Goal: Information Seeking & Learning: Learn about a topic

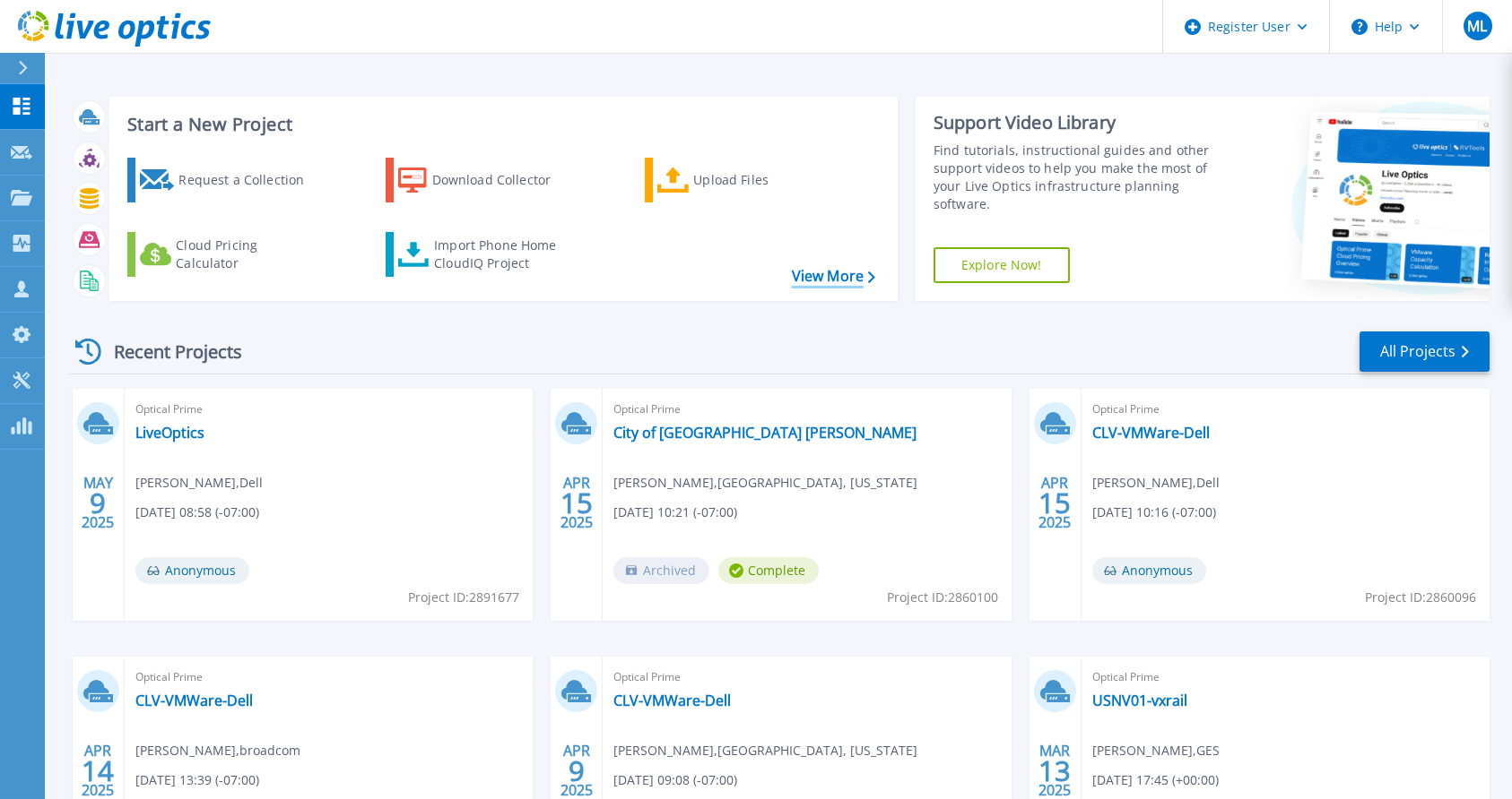
click at [853, 274] on link "View More" at bounding box center [833, 276] width 83 height 17
click at [1415, 350] on link "All Projects" at bounding box center [1424, 351] width 130 height 40
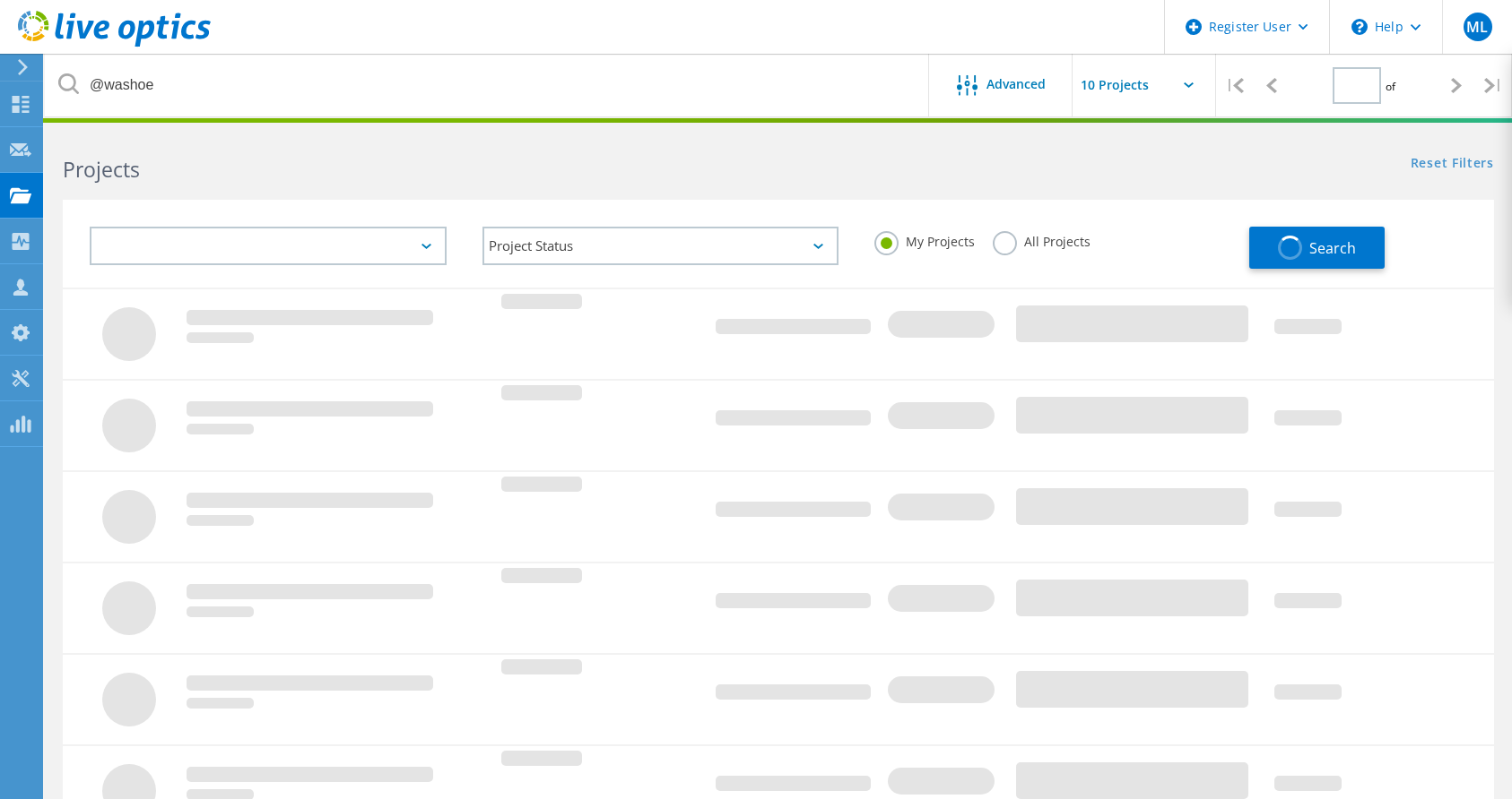
type input "1"
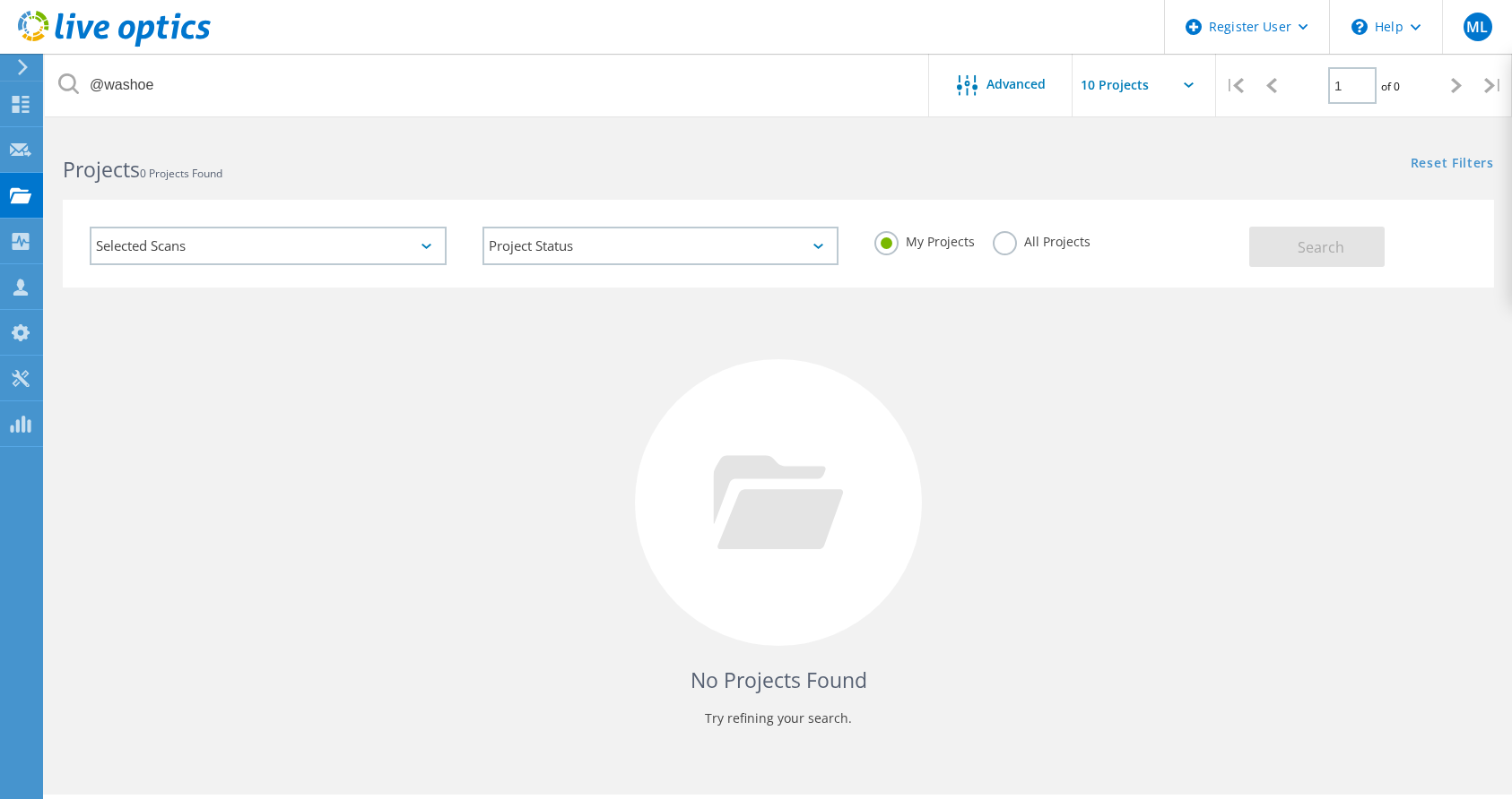
click at [1009, 246] on label "All Projects" at bounding box center [1042, 239] width 98 height 17
click at [0, 0] on input "All Projects" at bounding box center [0, 0] width 0 height 0
click at [1348, 254] on button "Search" at bounding box center [1317, 246] width 136 height 40
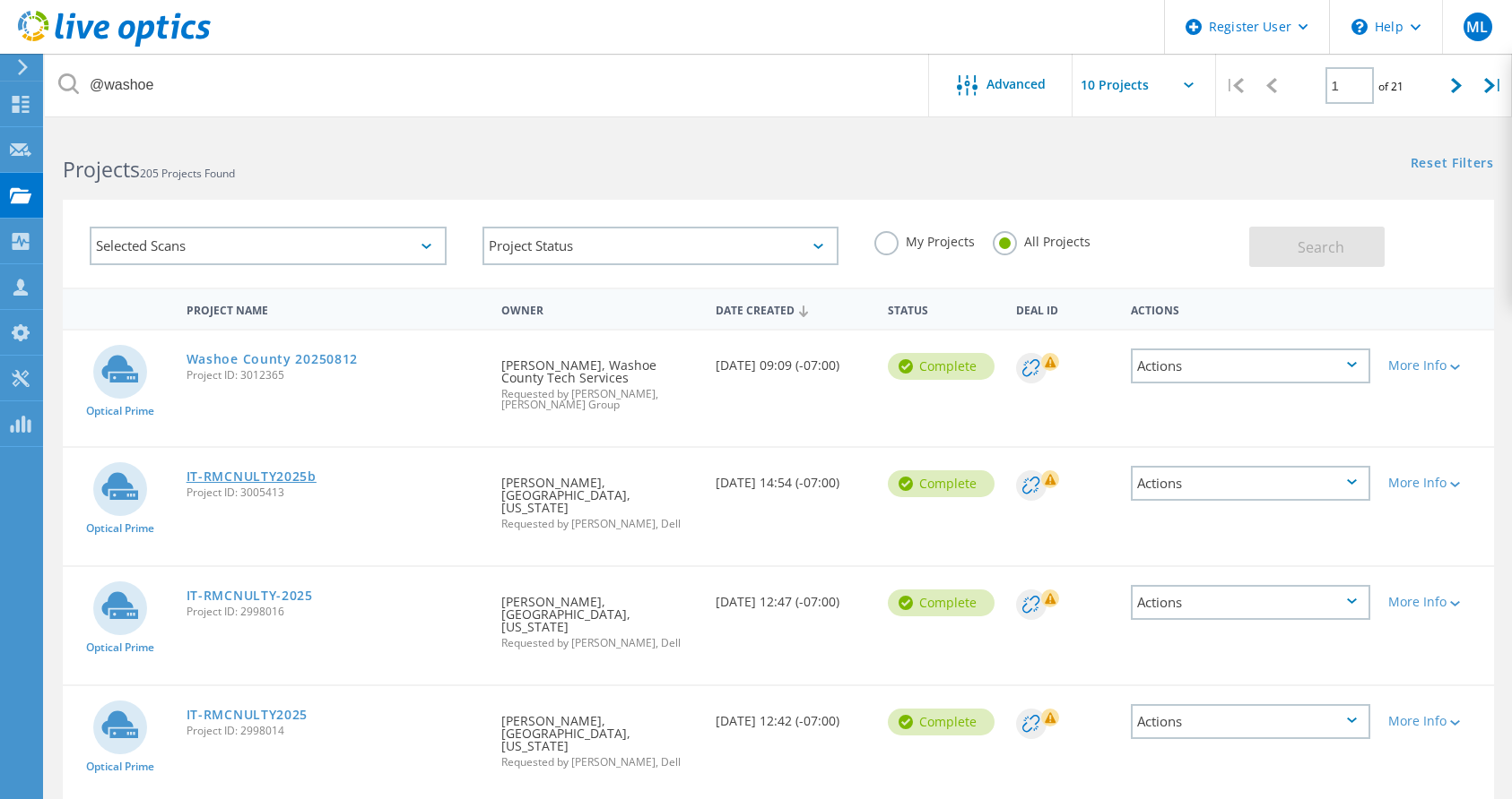
click at [290, 478] on link "IT-RMCNULTY2025b" at bounding box center [251, 476] width 130 height 13
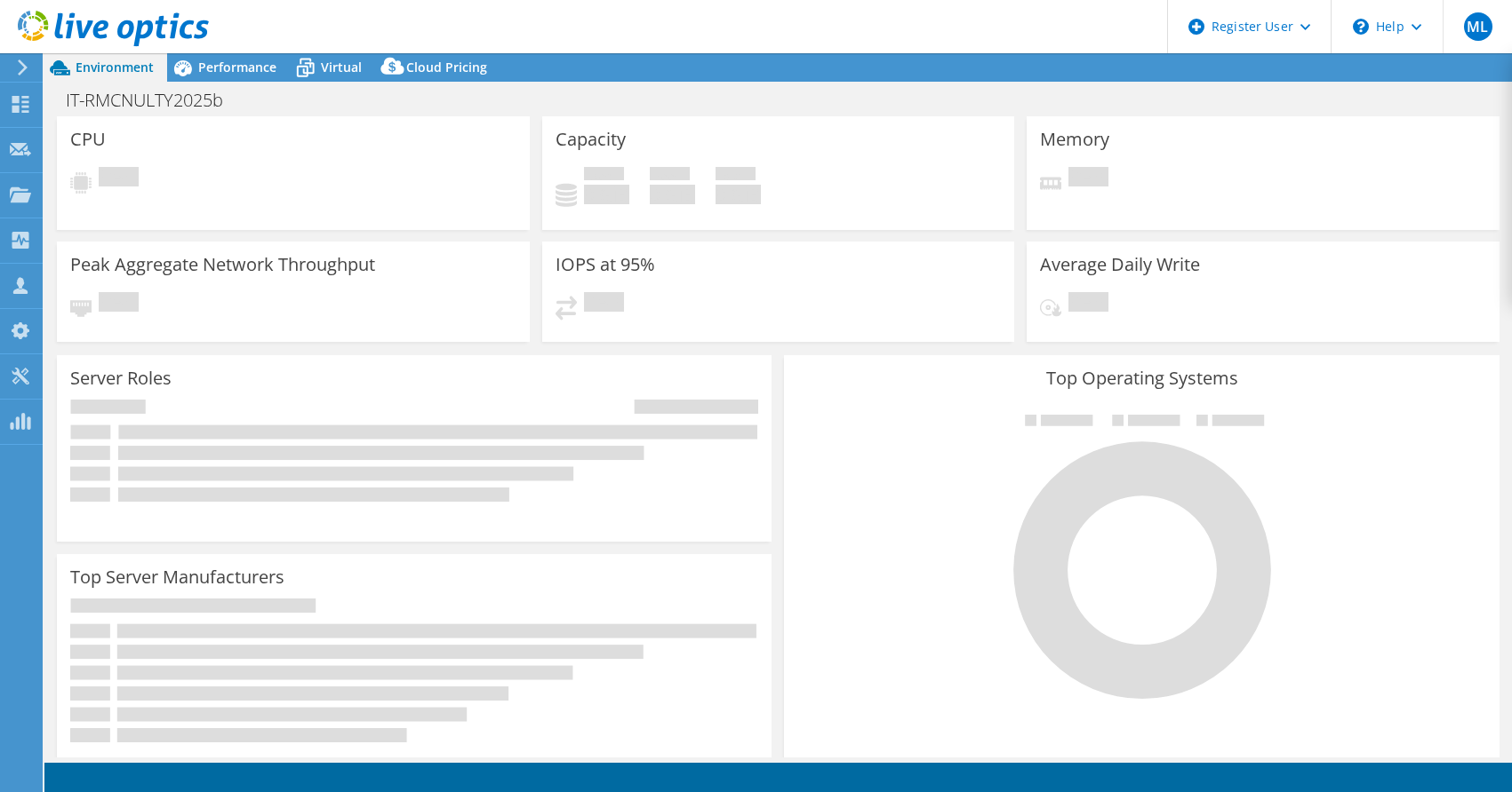
select select "USD"
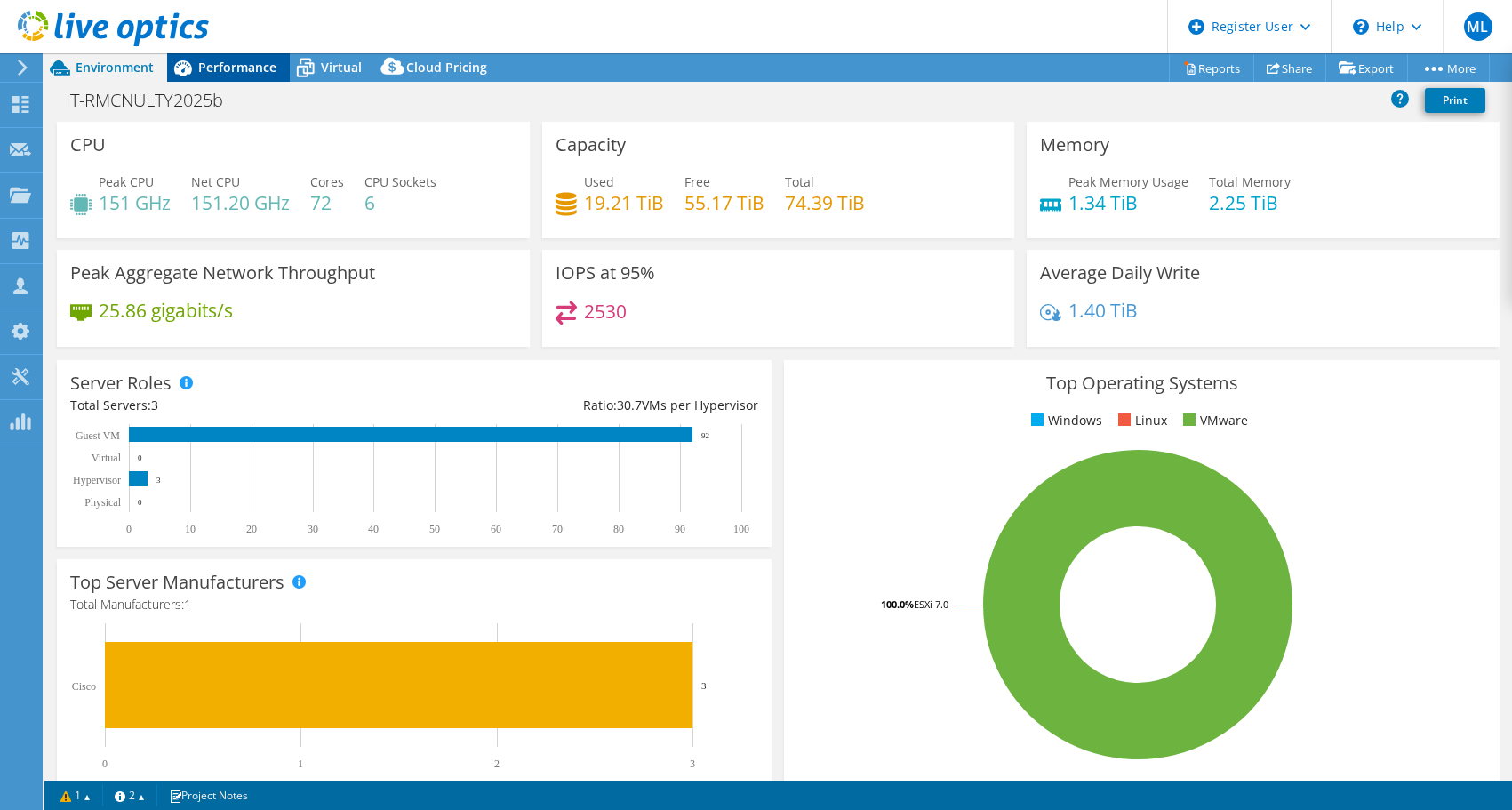
click at [250, 67] on span "Performance" at bounding box center [237, 67] width 78 height 16
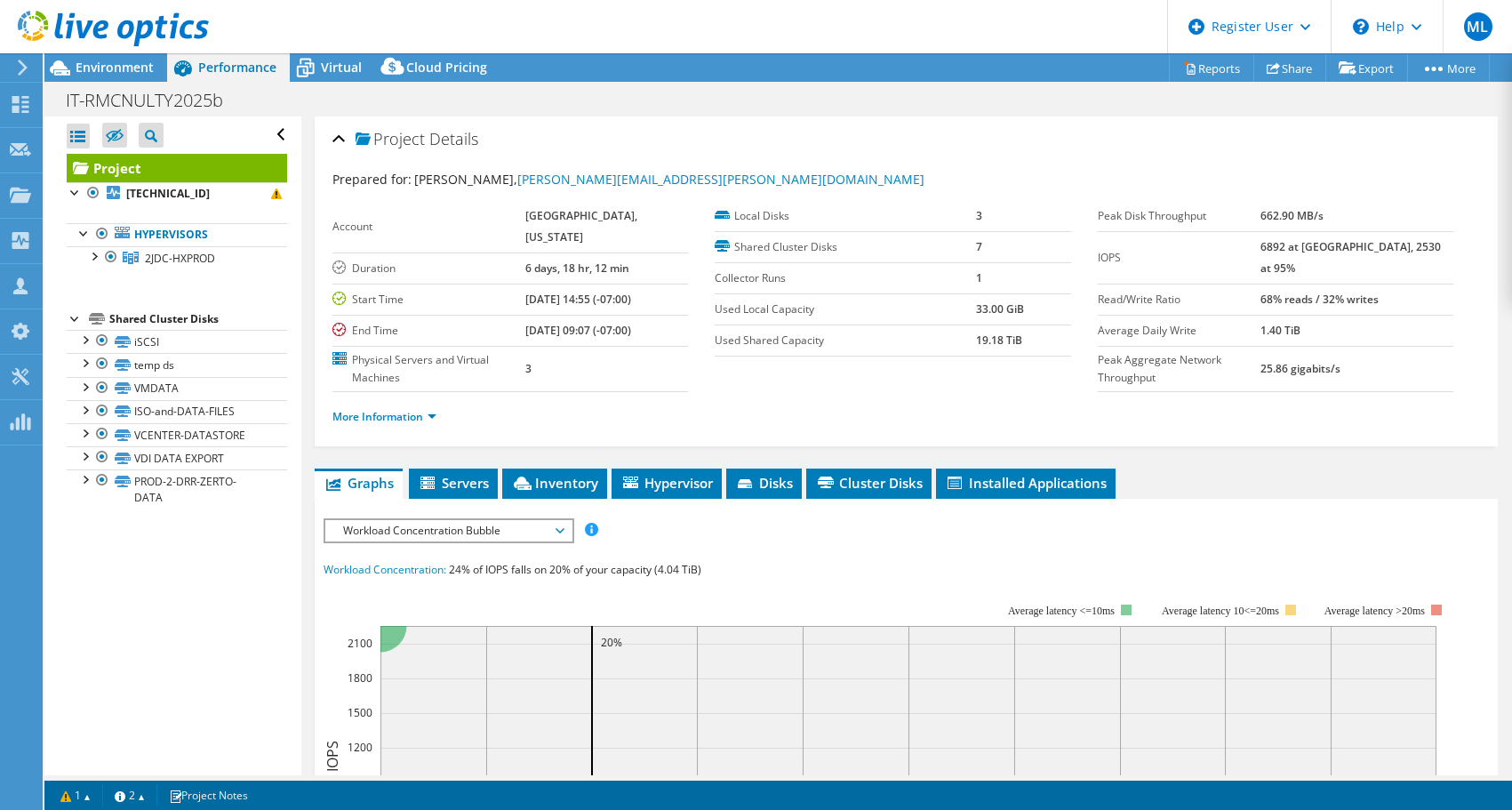
click at [472, 531] on span "Workload Concentration Bubble" at bounding box center [448, 530] width 228 height 21
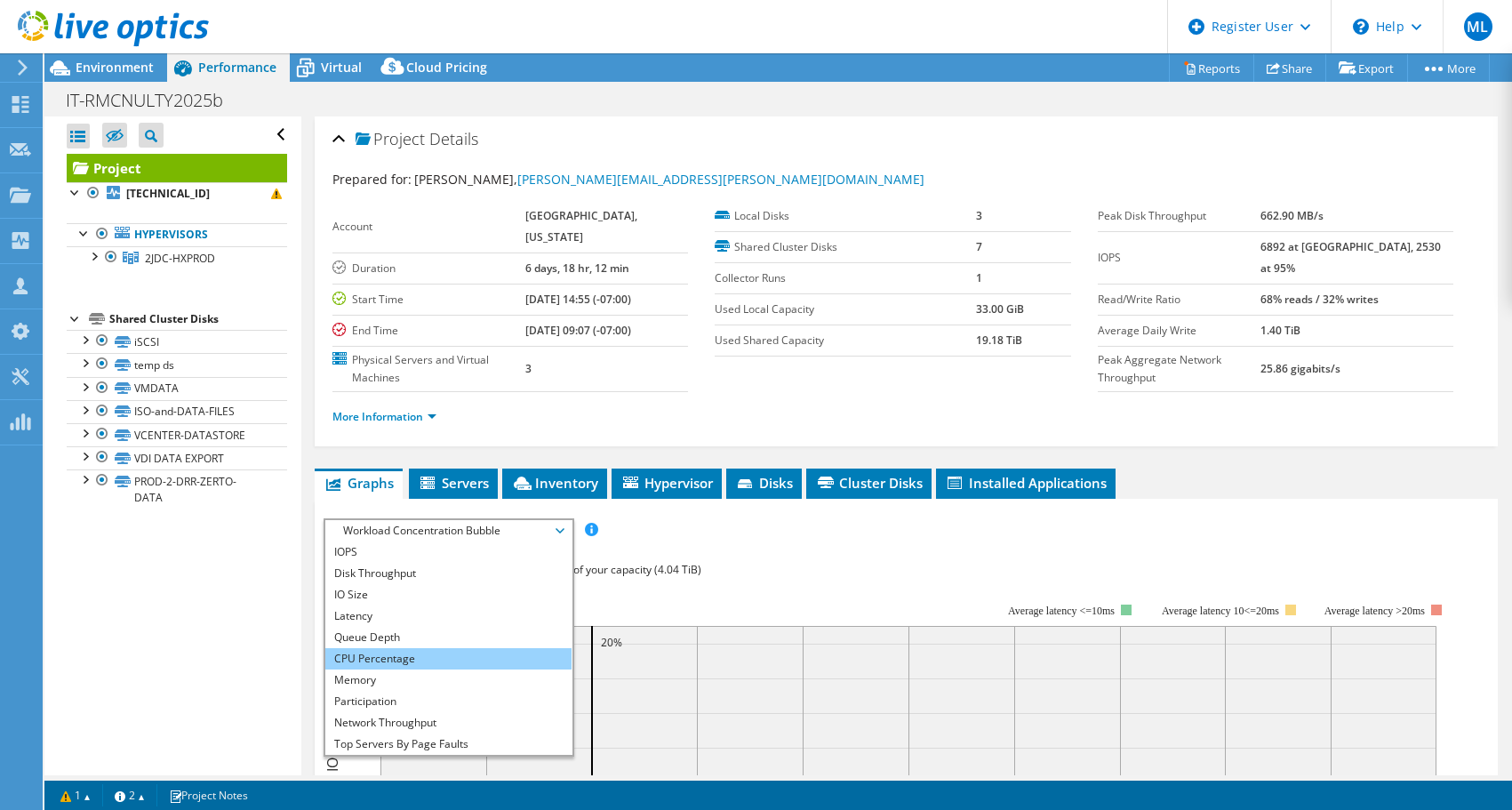
click at [397, 660] on li "CPU Percentage" at bounding box center [448, 659] width 246 height 21
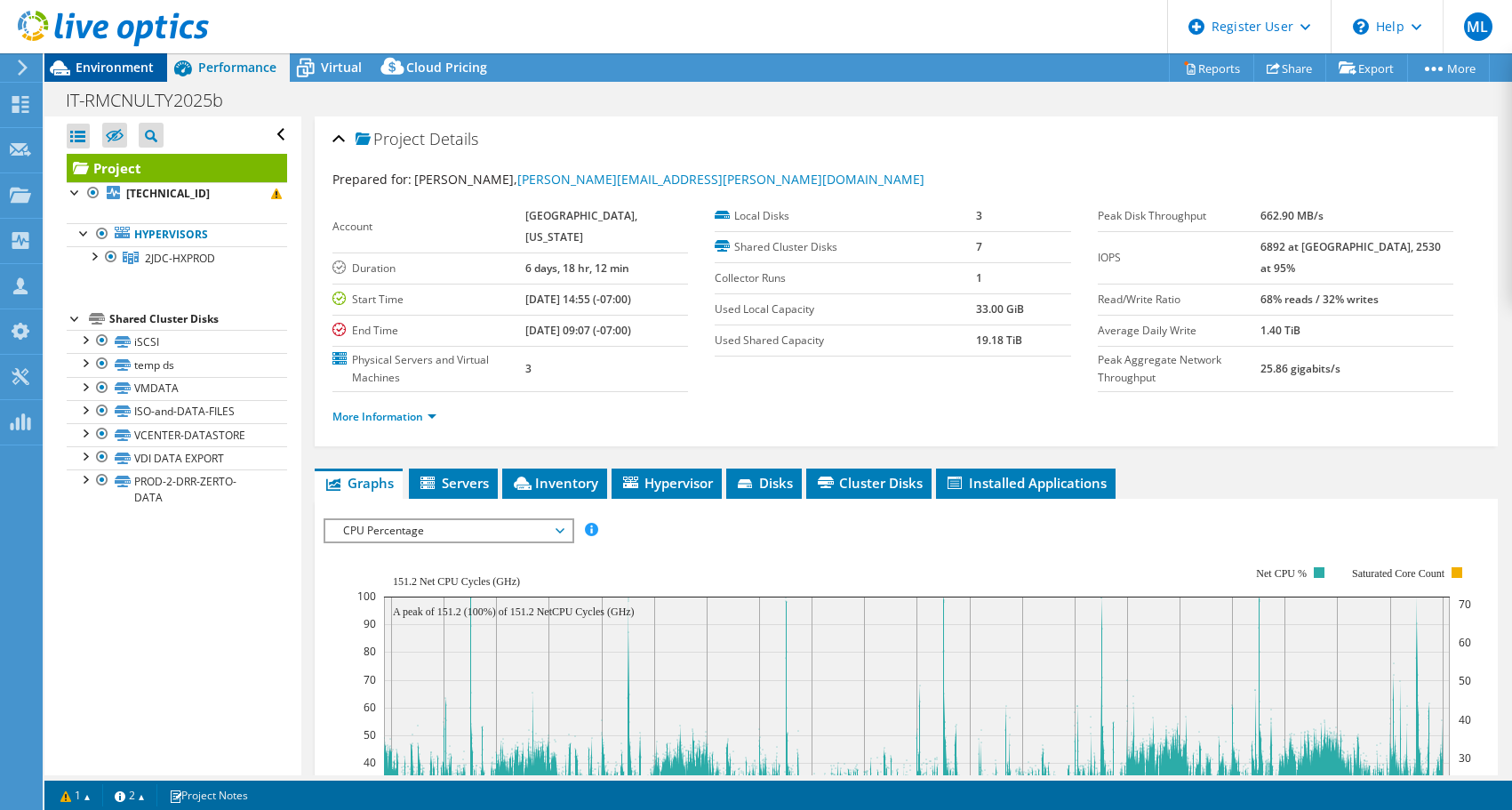
click at [127, 66] on span "Environment" at bounding box center [114, 67] width 78 height 16
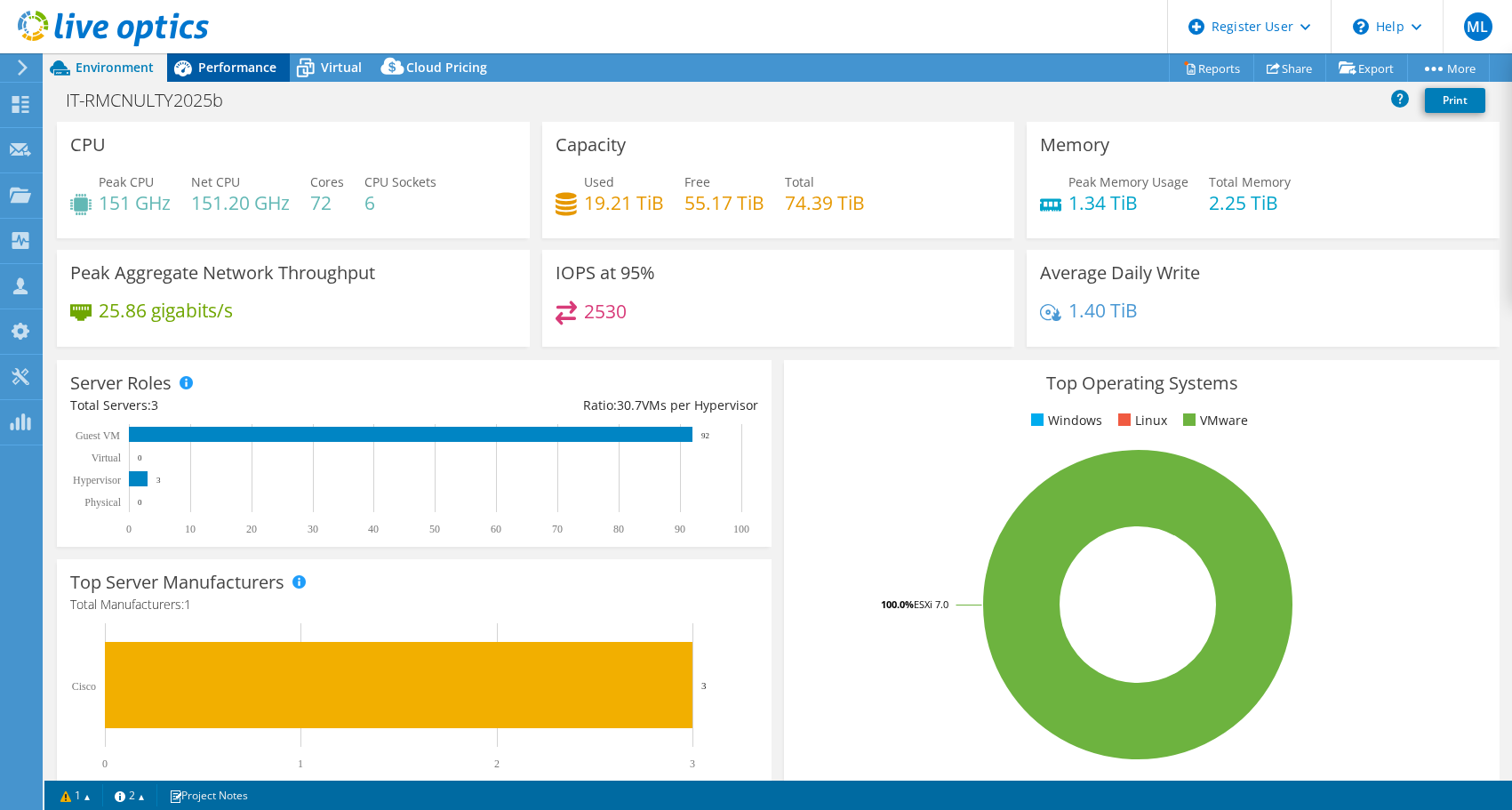
click at [240, 66] on span "Performance" at bounding box center [237, 67] width 78 height 16
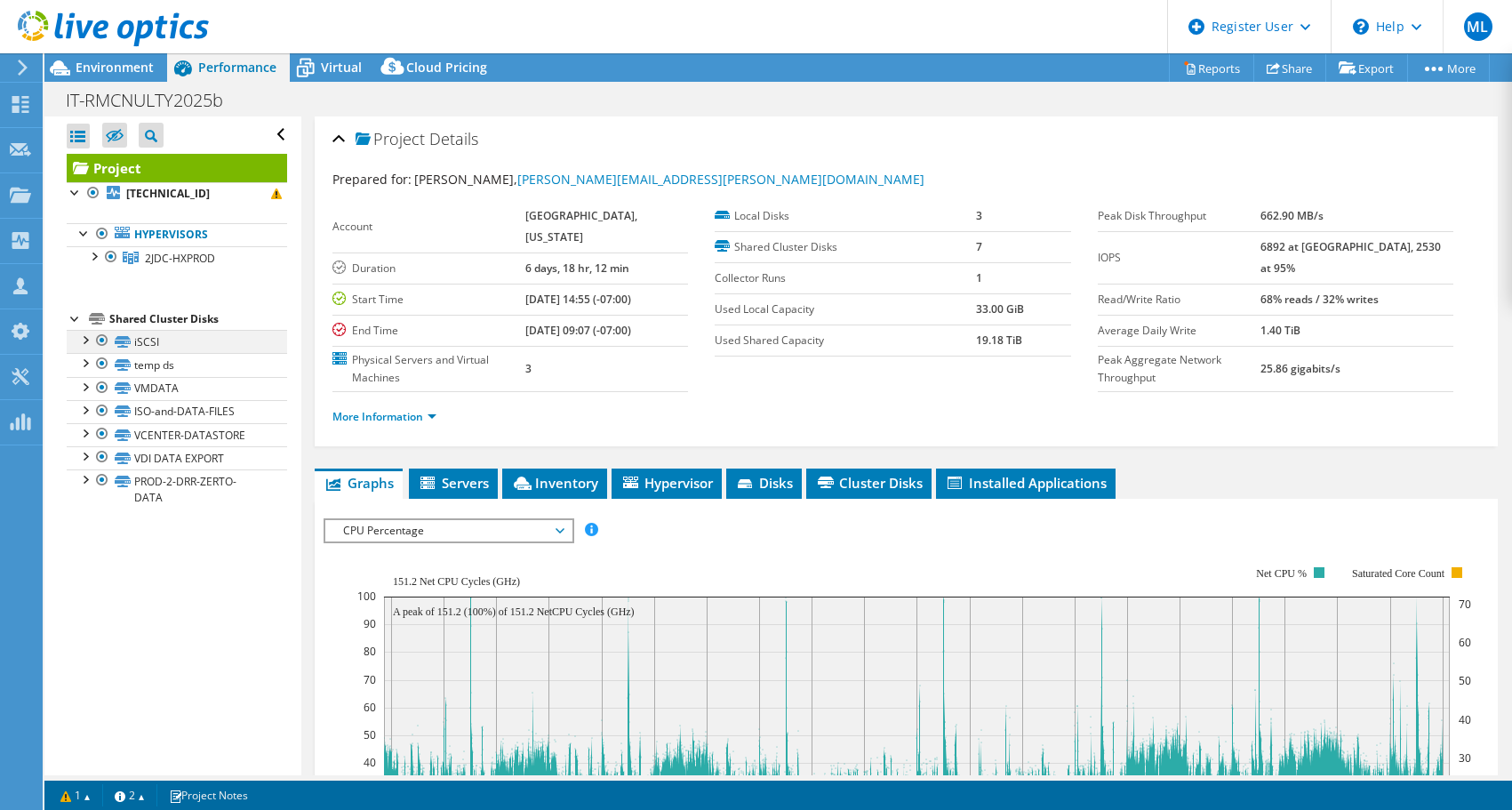
click at [81, 345] on div at bounding box center [84, 339] width 17 height 17
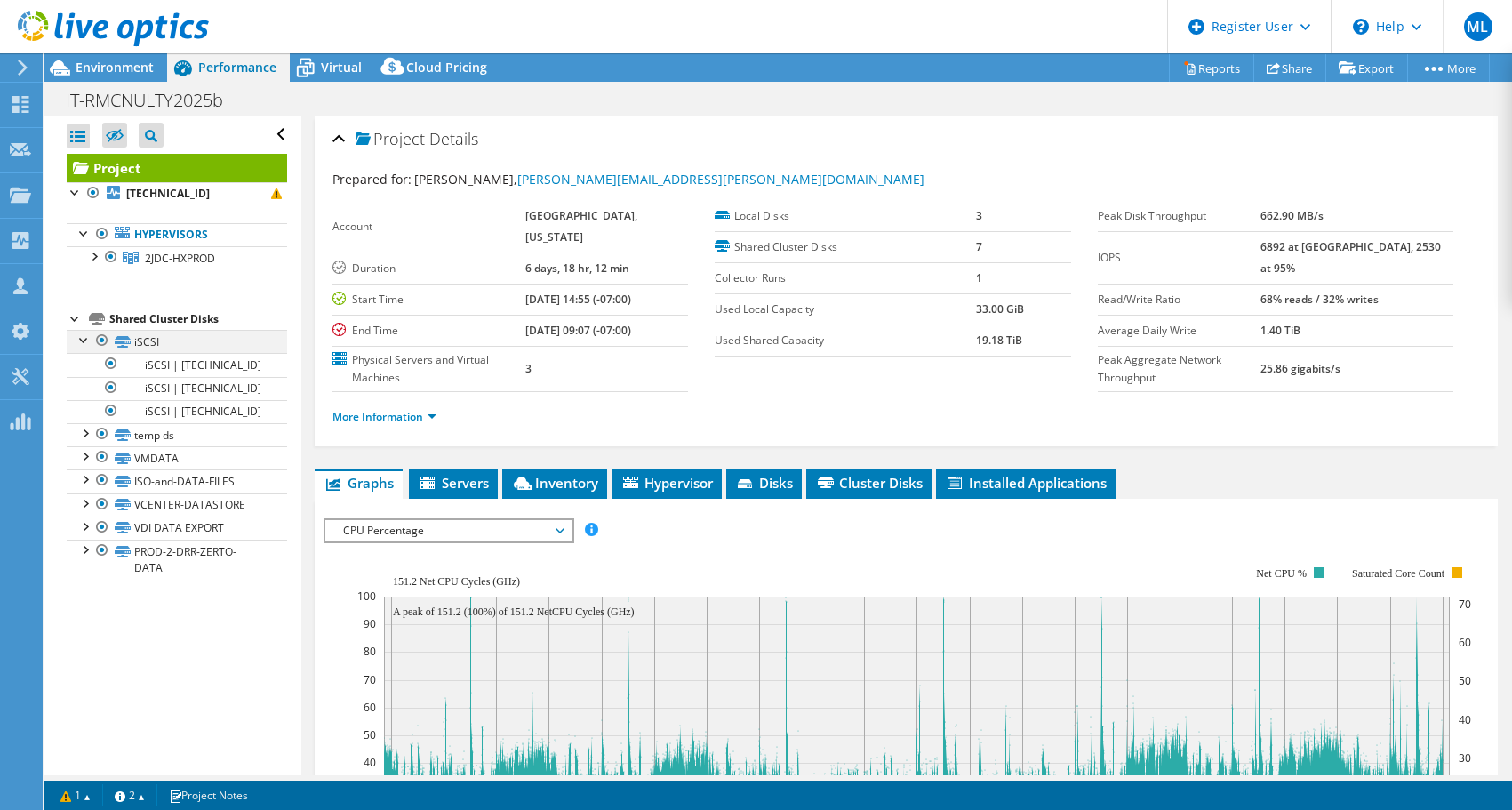
click at [81, 344] on div at bounding box center [84, 339] width 17 height 17
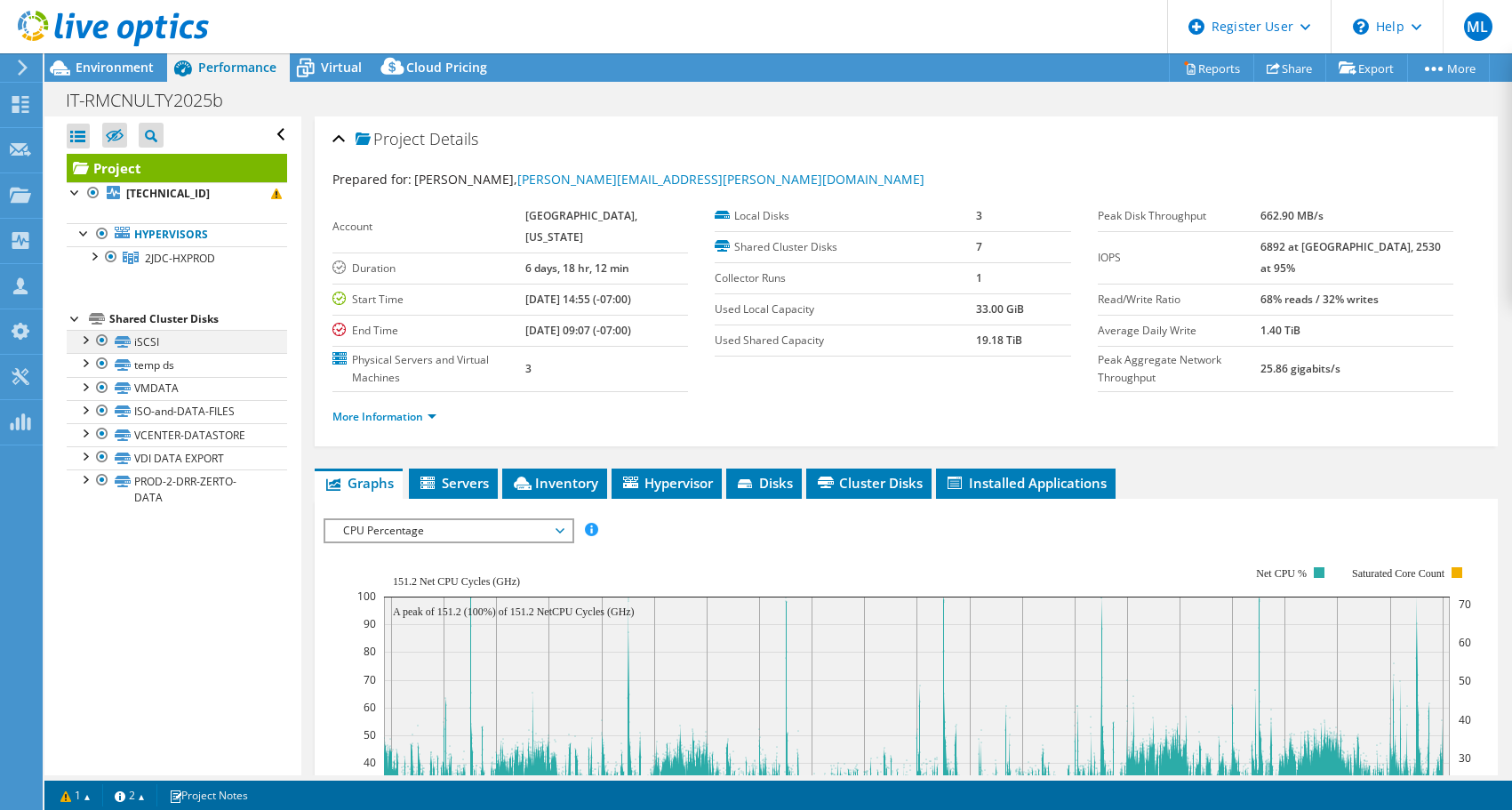
click at [101, 342] on div at bounding box center [102, 341] width 17 height 21
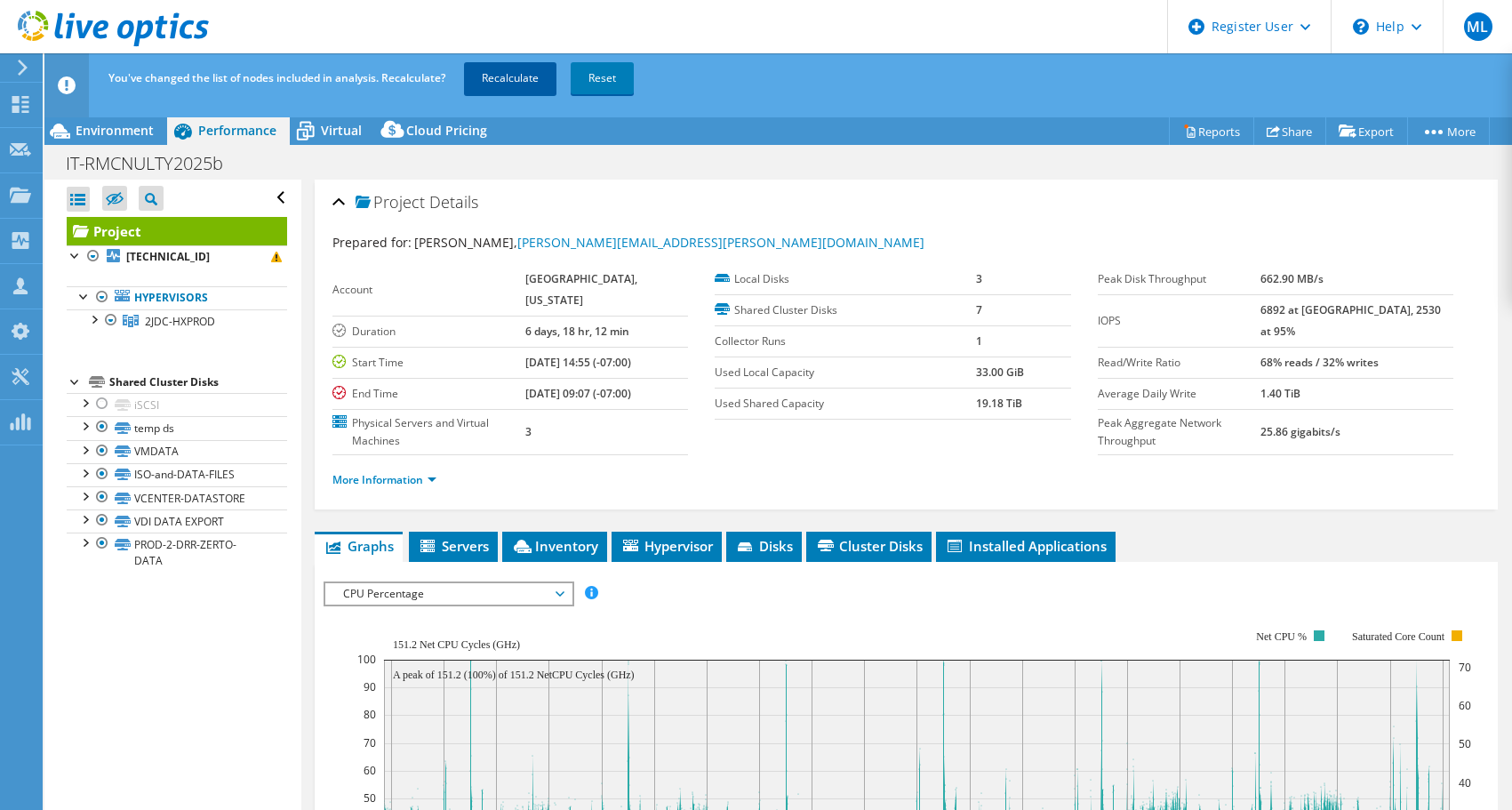
click at [489, 75] on link "Recalculate" at bounding box center [511, 77] width 93 height 32
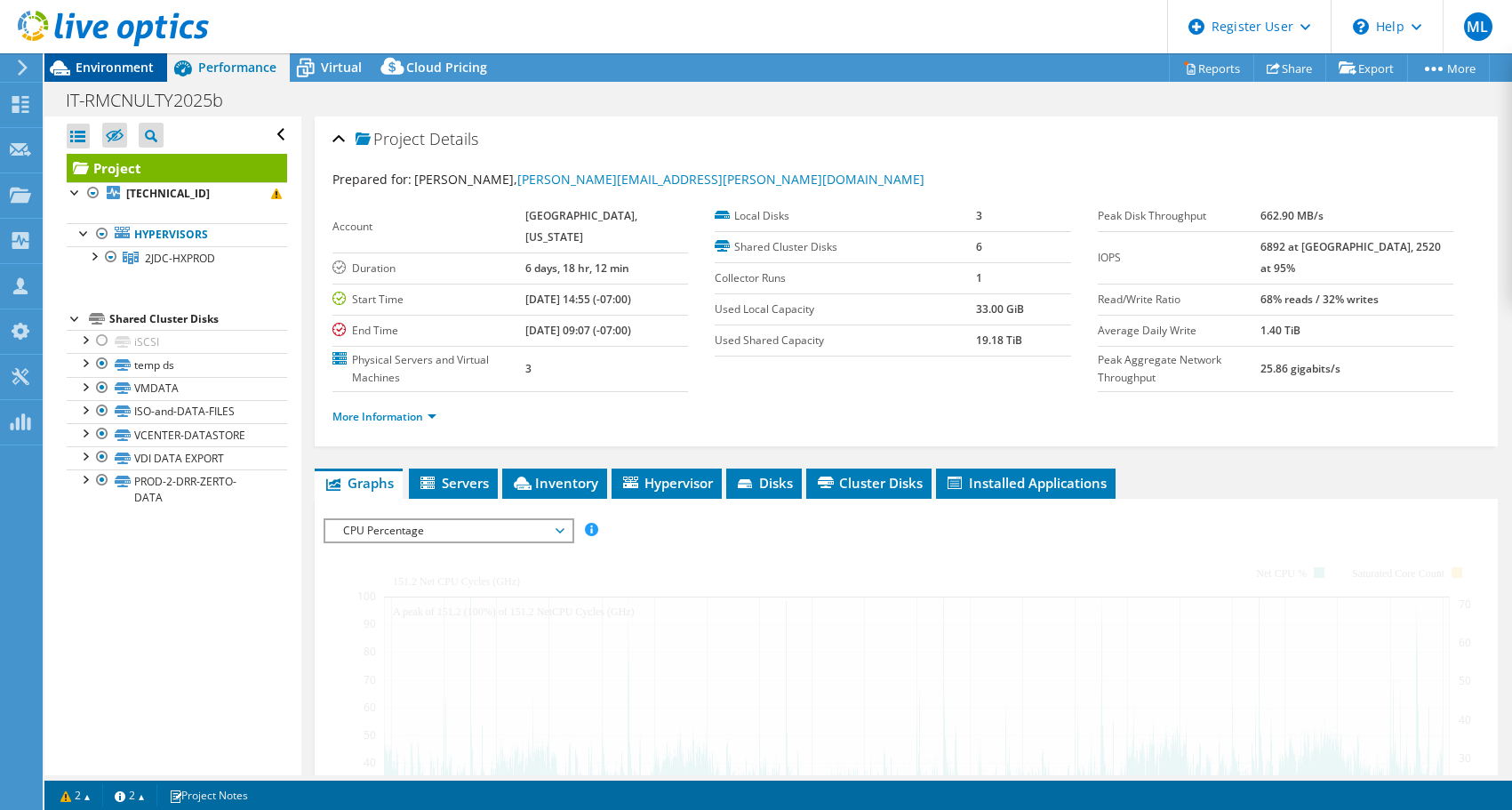
click at [104, 66] on span "Environment" at bounding box center [114, 67] width 78 height 16
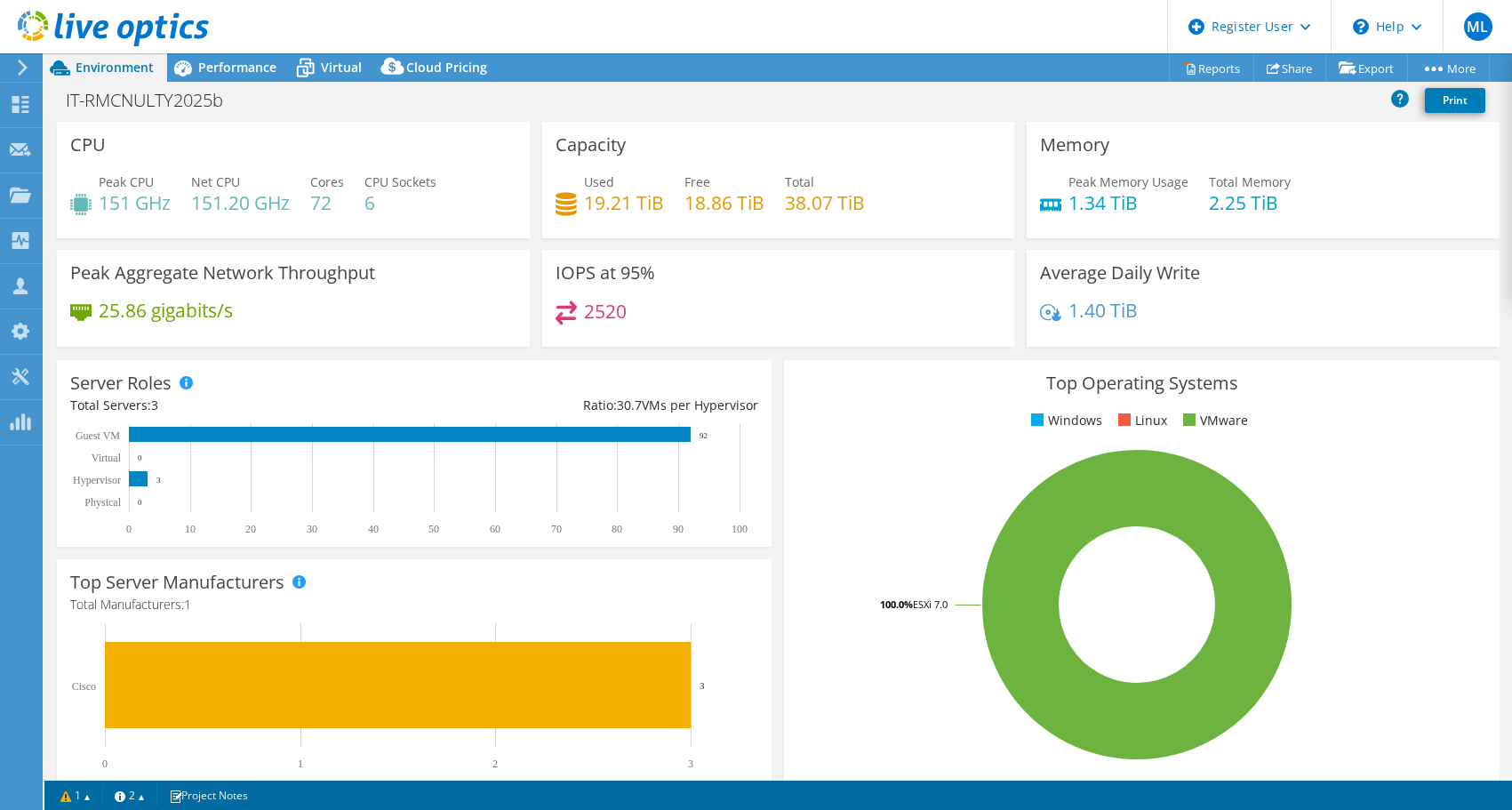
click at [785, 199] on h4 "38.07 TiB" at bounding box center [824, 202] width 80 height 19
drag, startPoint x: 780, startPoint y: 199, endPoint x: 798, endPoint y: 201, distance: 18.1
click at [798, 201] on h4 "38.07 TiB" at bounding box center [824, 202] width 80 height 19
click at [239, 70] on span "Performance" at bounding box center [237, 67] width 78 height 16
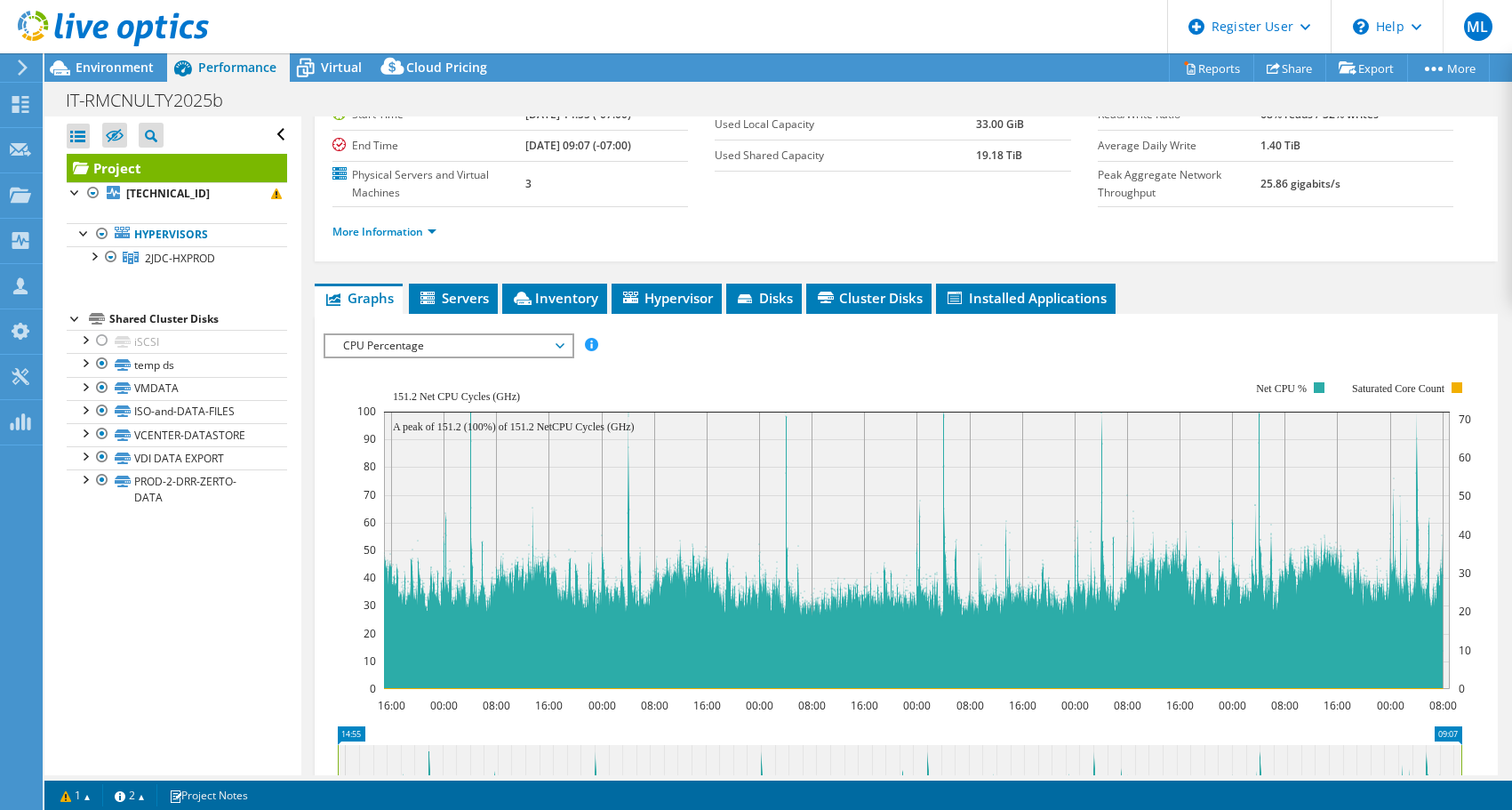
scroll to position [223, 0]
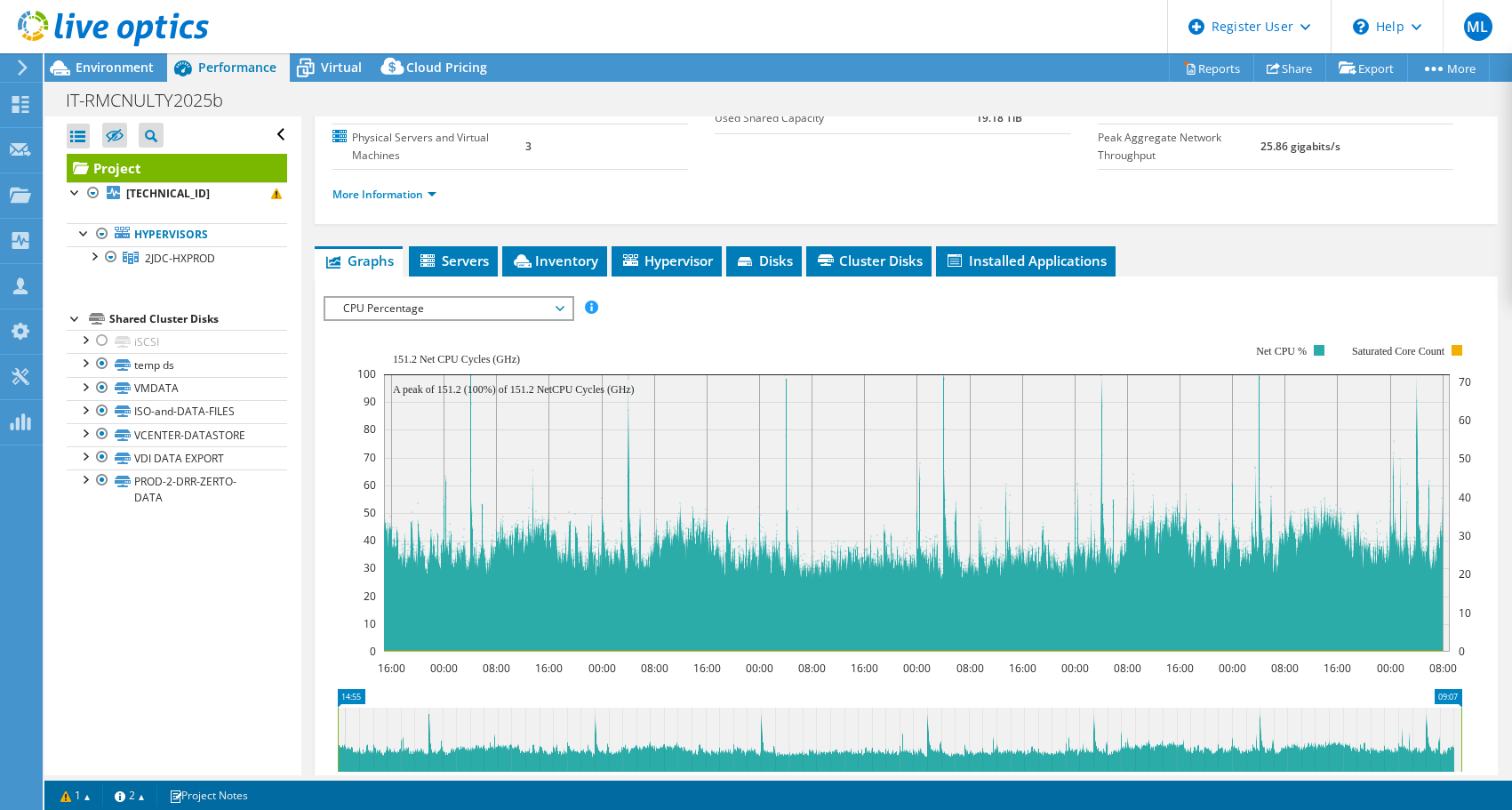
click at [468, 311] on span "CPU Percentage" at bounding box center [448, 309] width 228 height 21
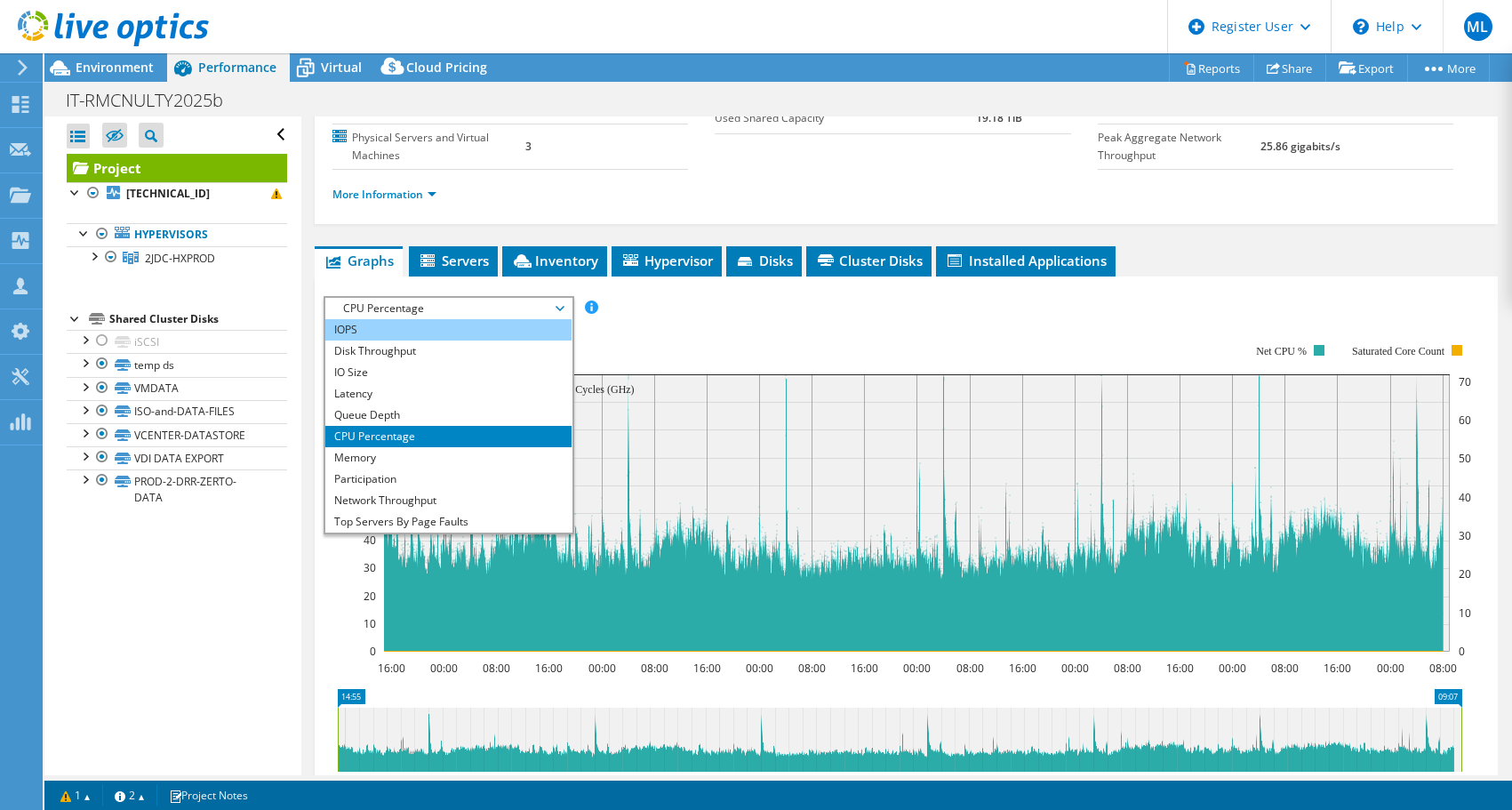
click at [347, 331] on li "IOPS" at bounding box center [448, 330] width 246 height 21
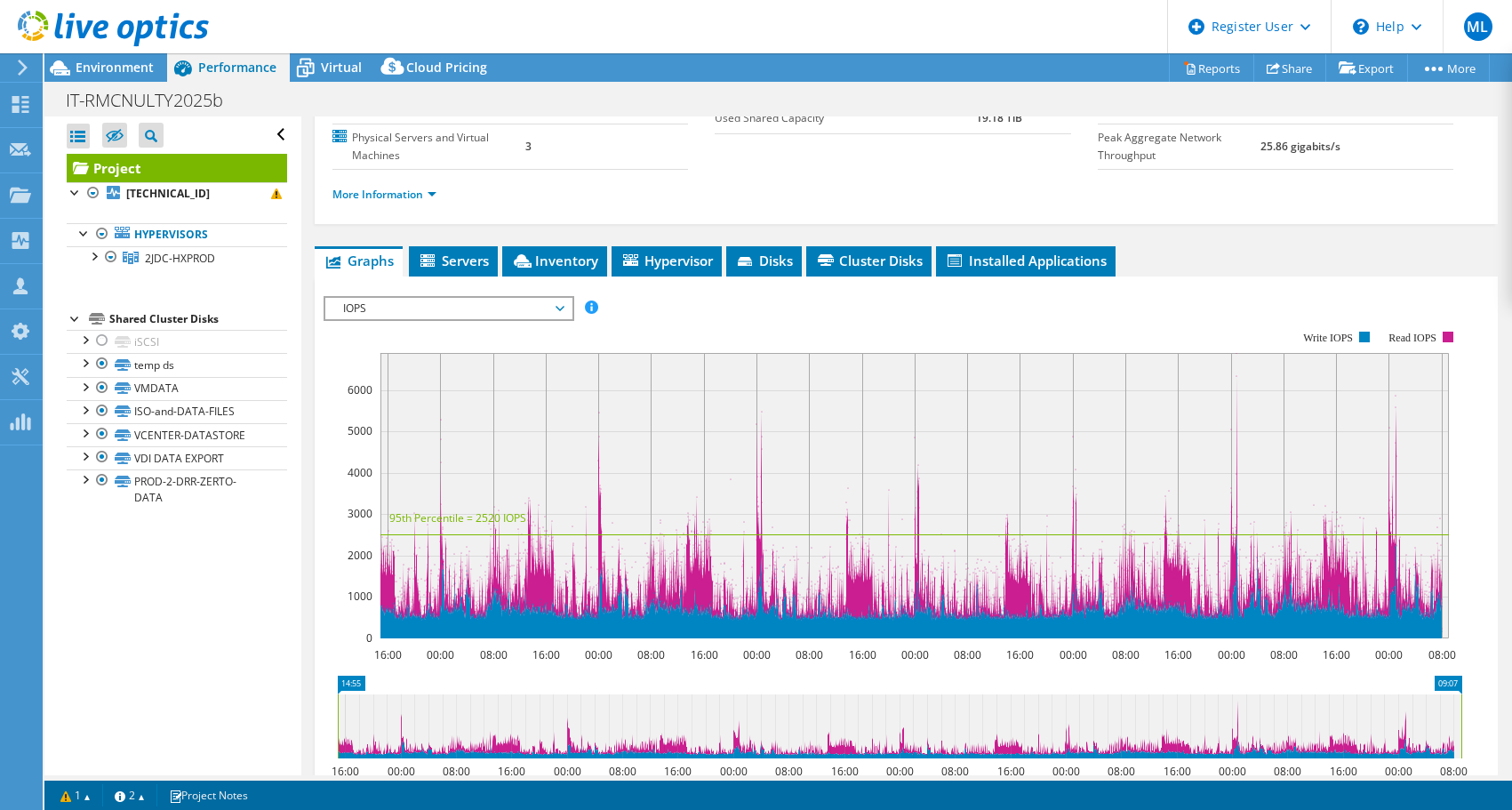
click at [478, 308] on span "IOPS" at bounding box center [448, 309] width 228 height 21
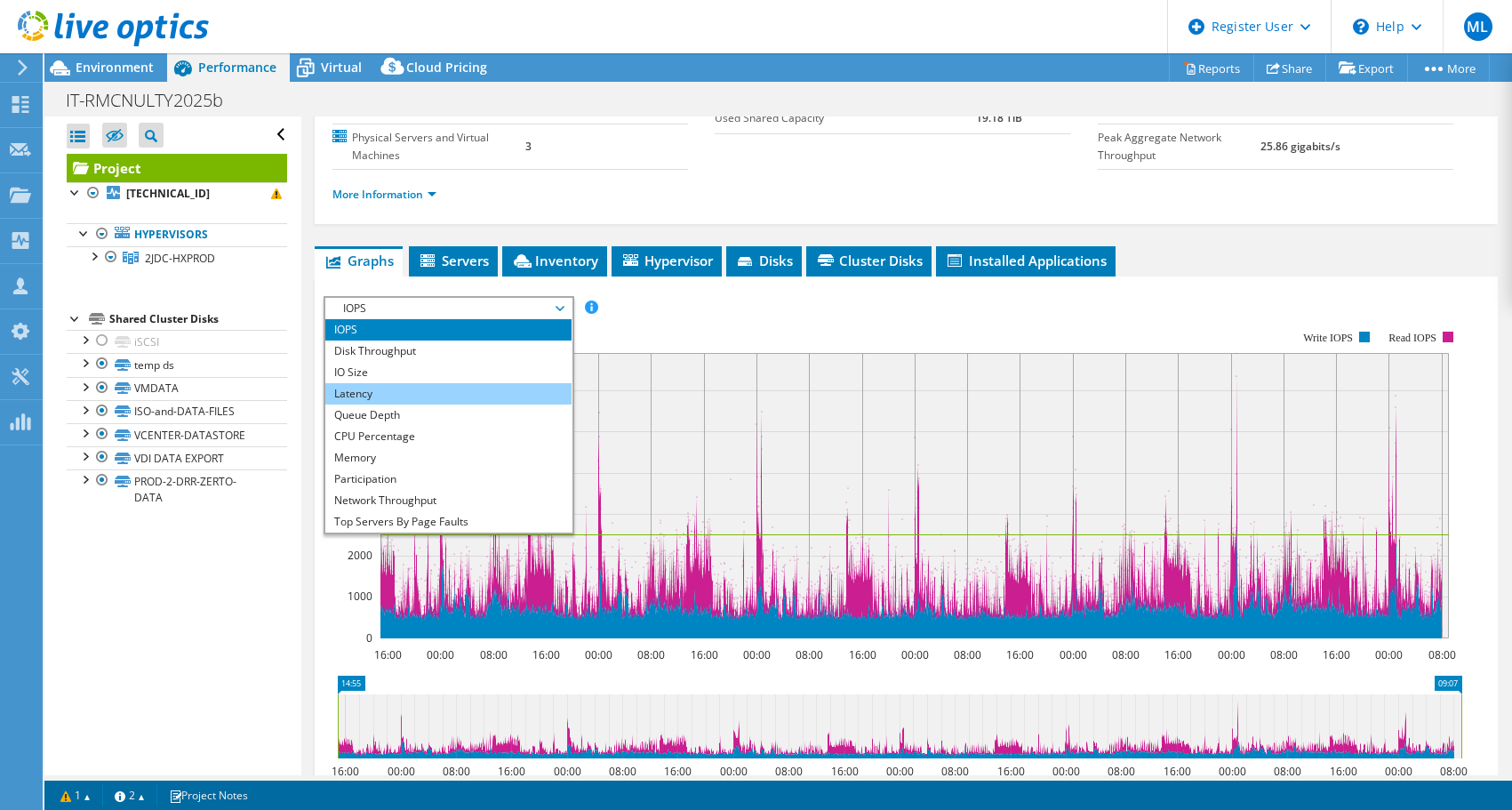
click at [359, 396] on li "Latency" at bounding box center [448, 394] width 246 height 21
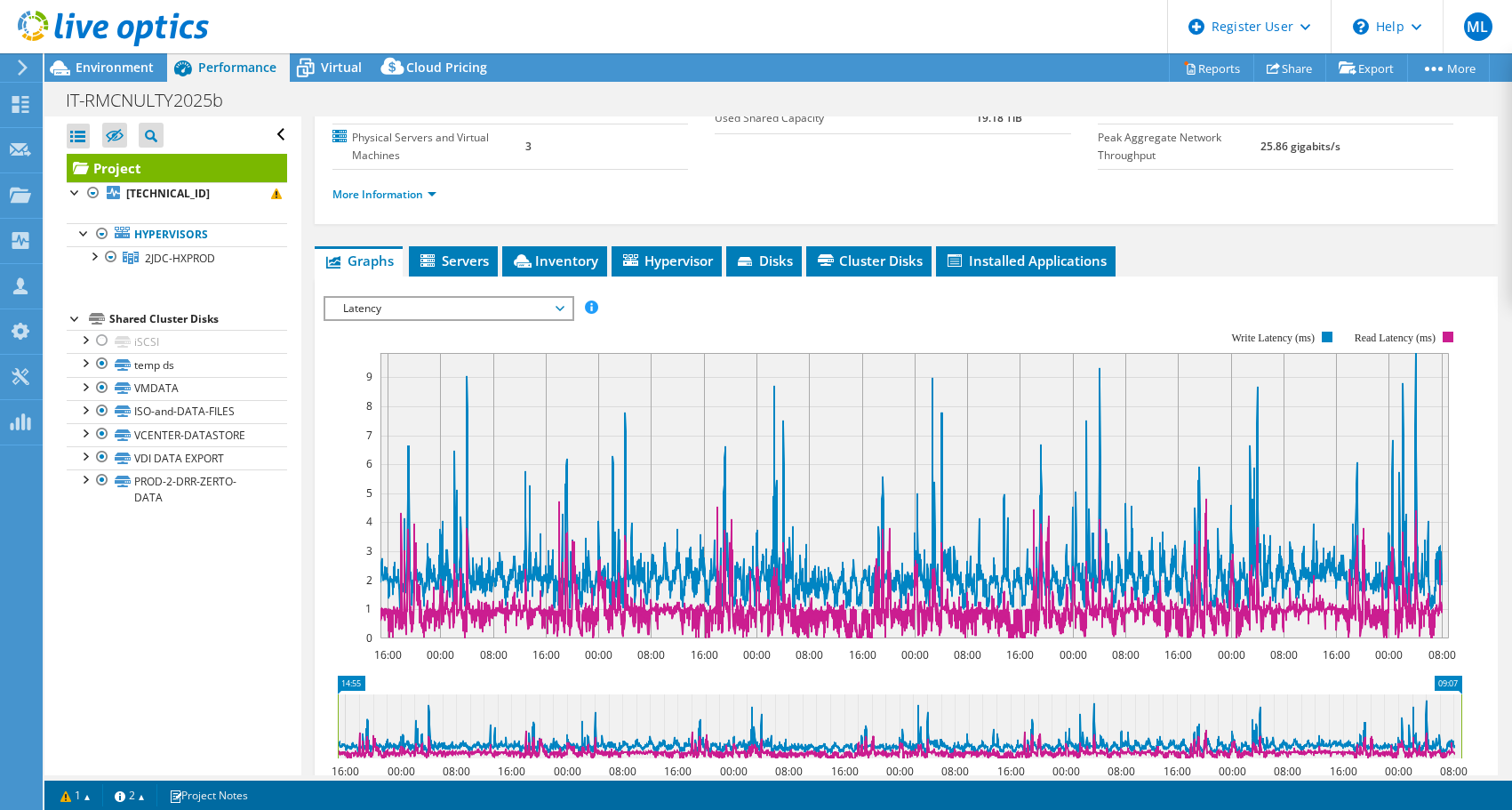
click at [483, 313] on span "Latency" at bounding box center [448, 309] width 228 height 21
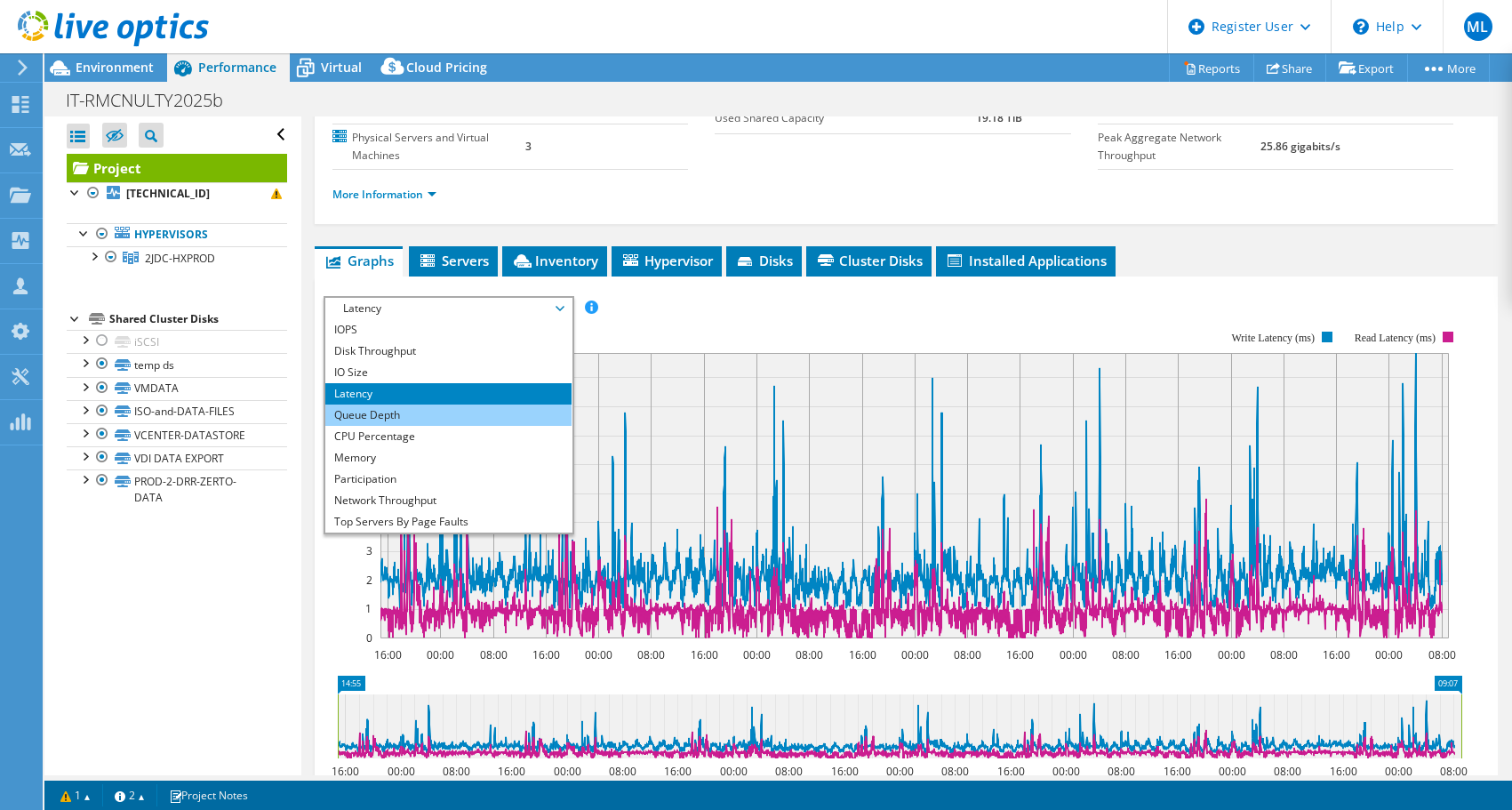
click at [391, 412] on li "Queue Depth" at bounding box center [448, 415] width 246 height 21
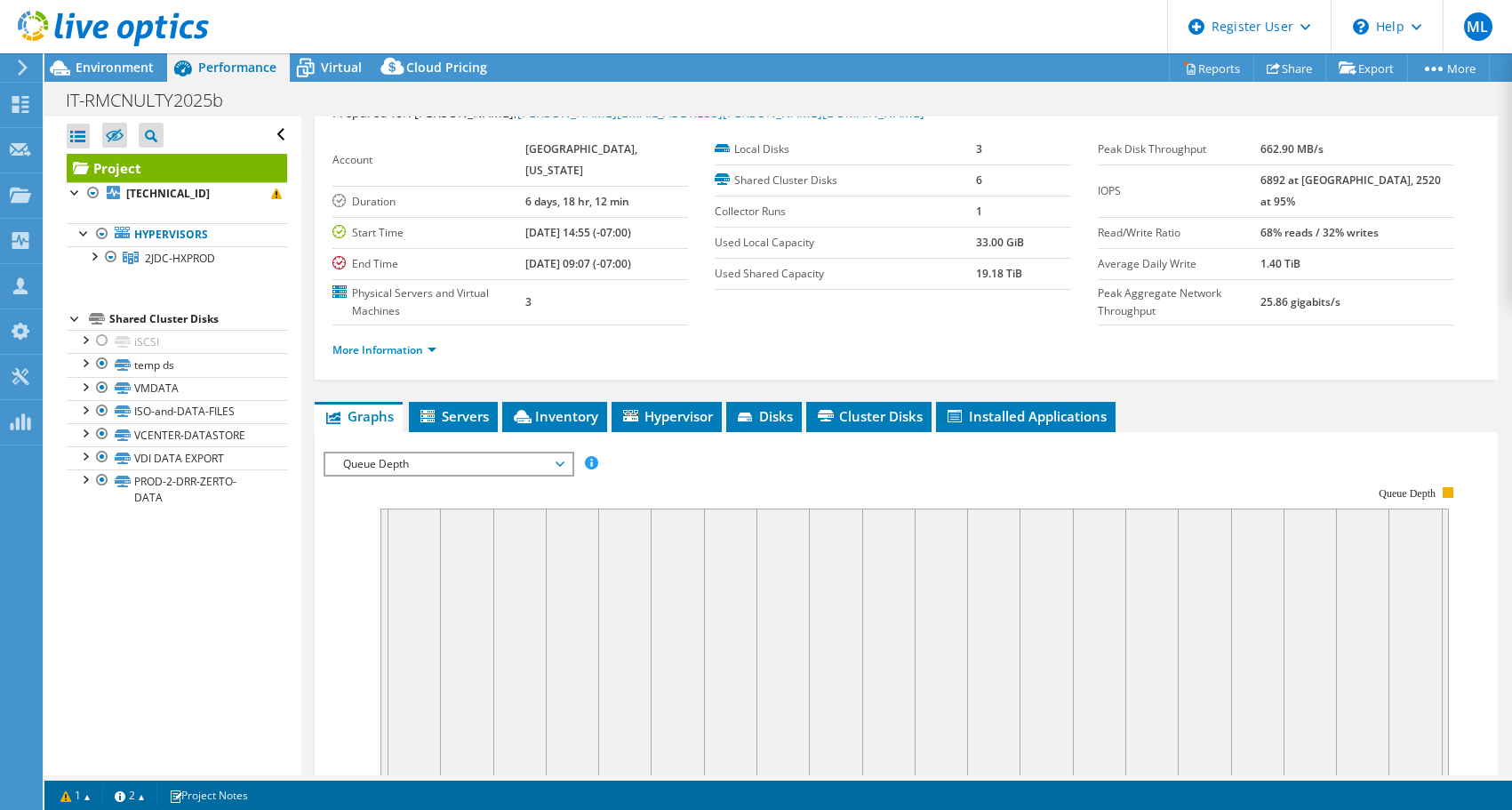
scroll to position [0, 0]
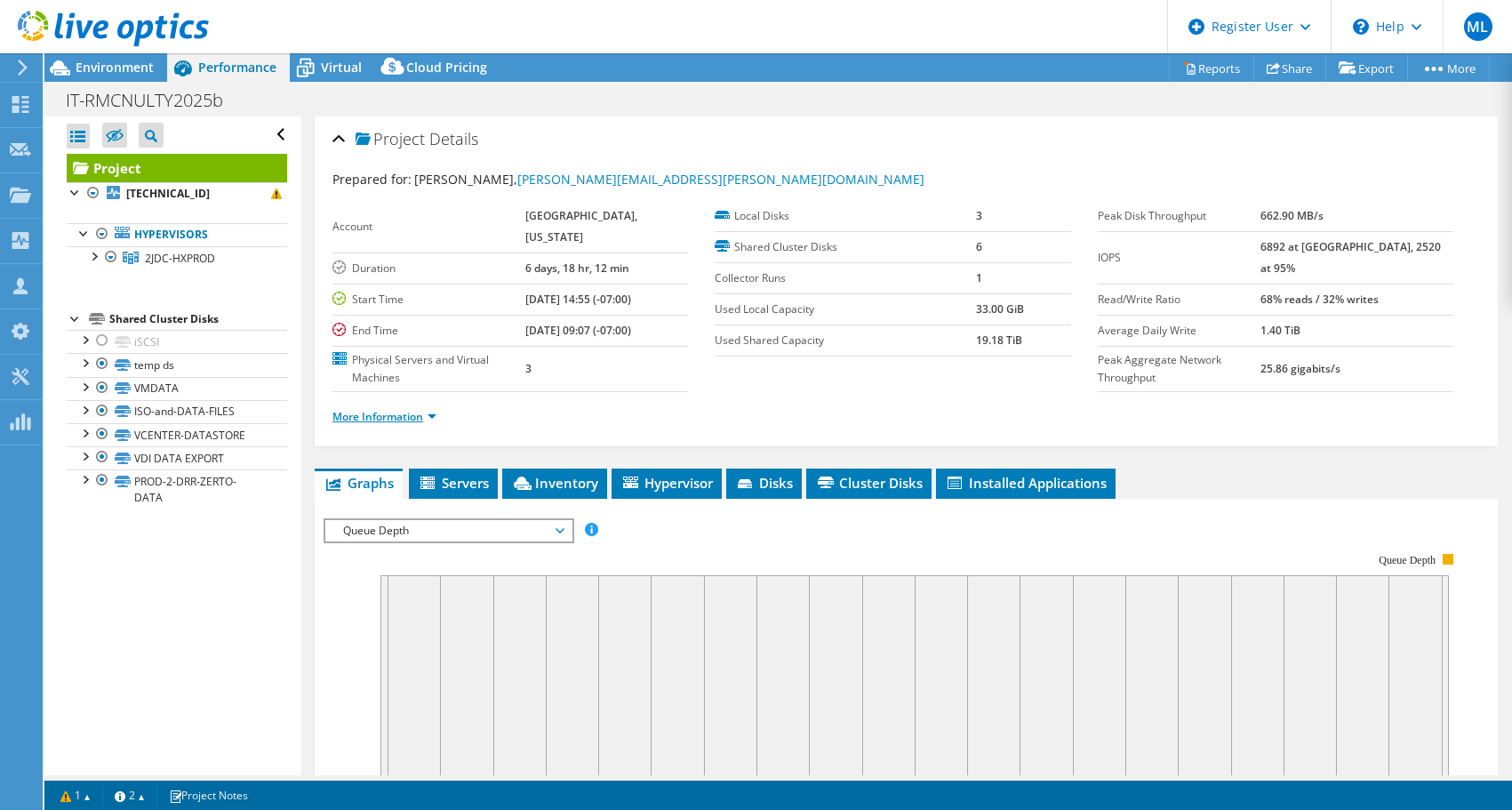
click at [429, 410] on link "More Information" at bounding box center [384, 417] width 104 height 15
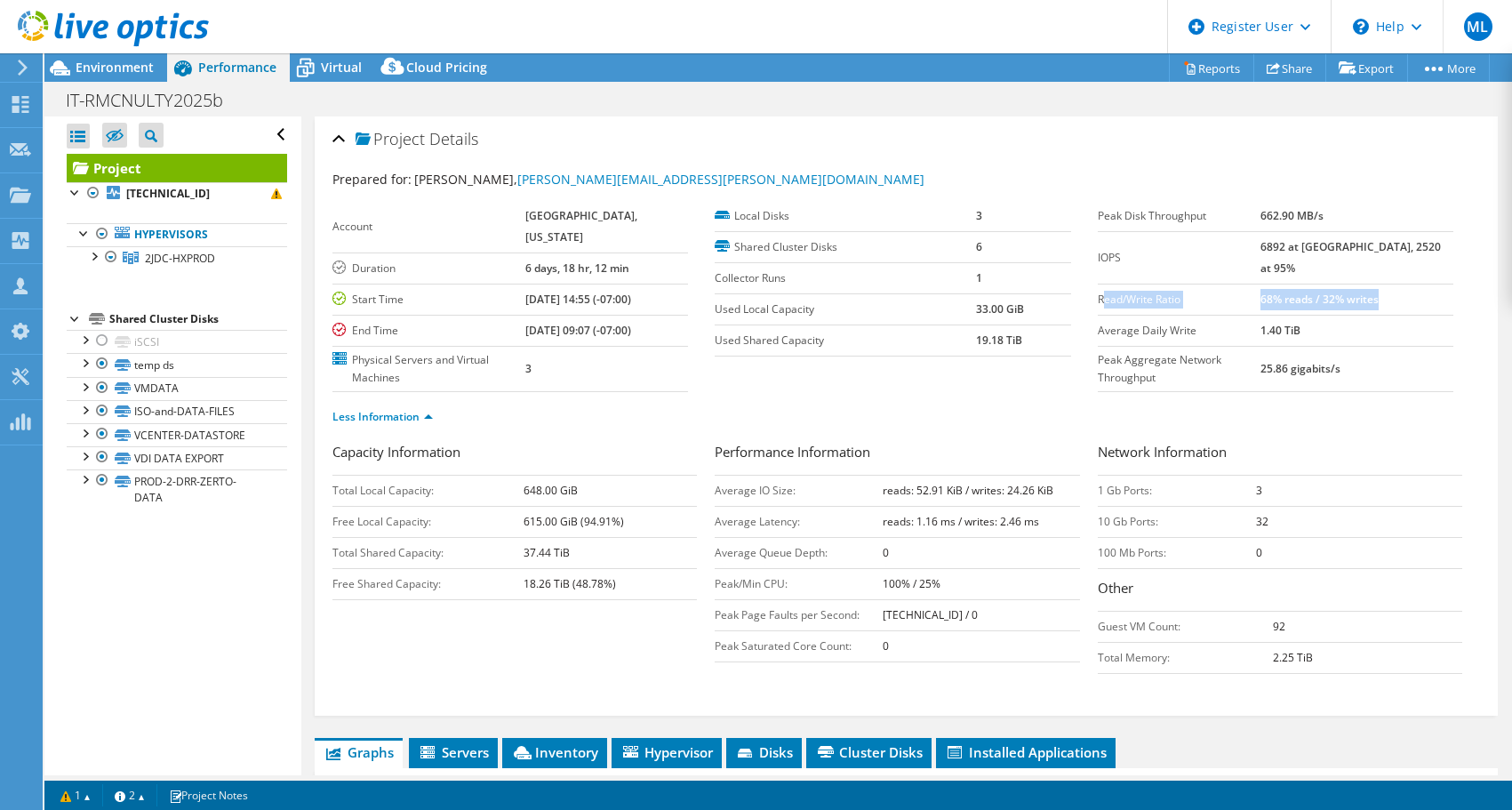
drag, startPoint x: 1096, startPoint y: 279, endPoint x: 1421, endPoint y: 282, distance: 325.0
click at [1421, 284] on tr "Read/Write Ratio 68% reads / 32% writes" at bounding box center [1275, 299] width 355 height 31
drag, startPoint x: 1298, startPoint y: 248, endPoint x: 1323, endPoint y: 241, distance: 26.0
click at [1323, 241] on b "6892 at [GEOGRAPHIC_DATA], 2520 at 95%" at bounding box center [1350, 257] width 180 height 37
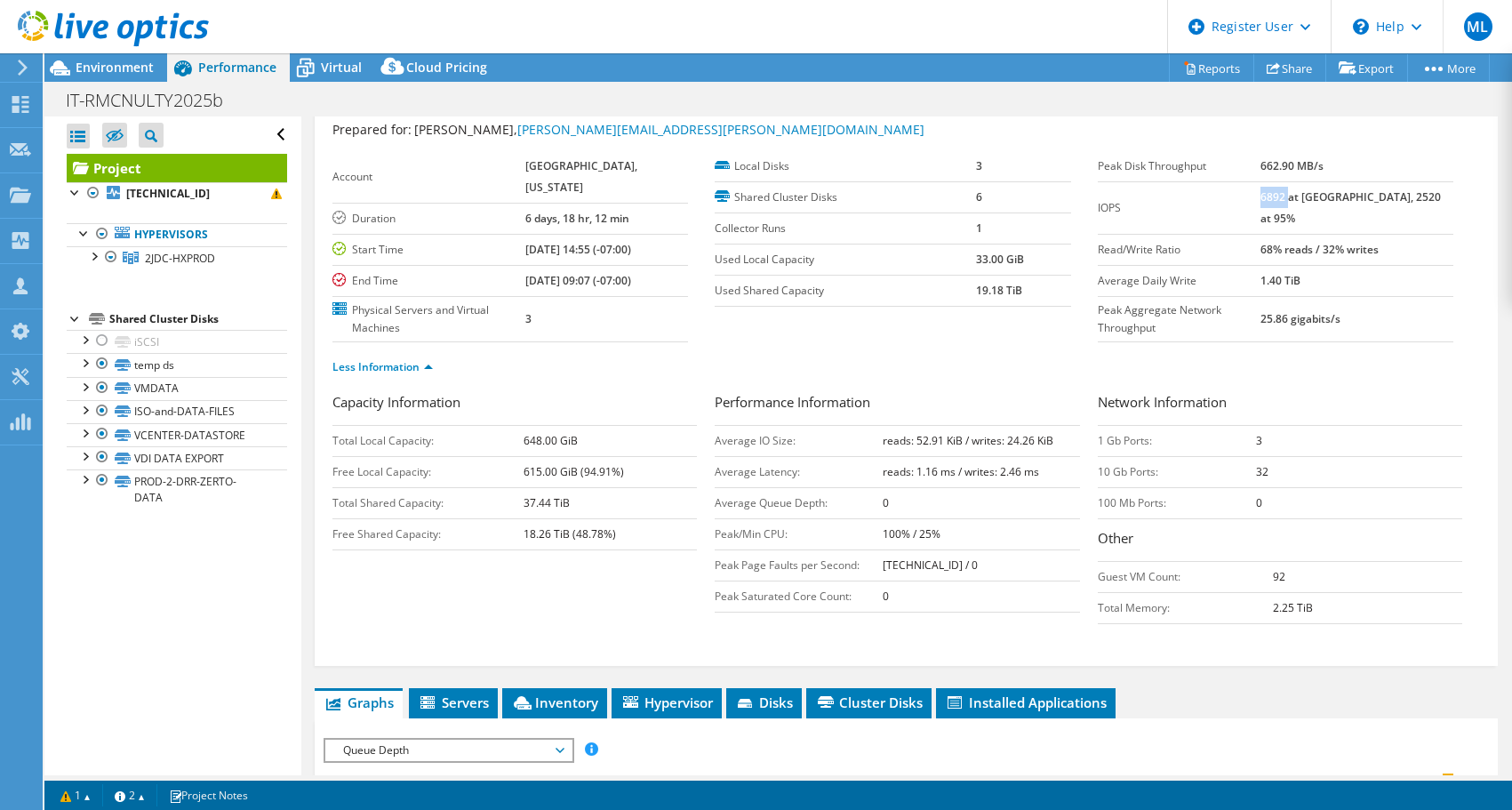
scroll to position [67, 0]
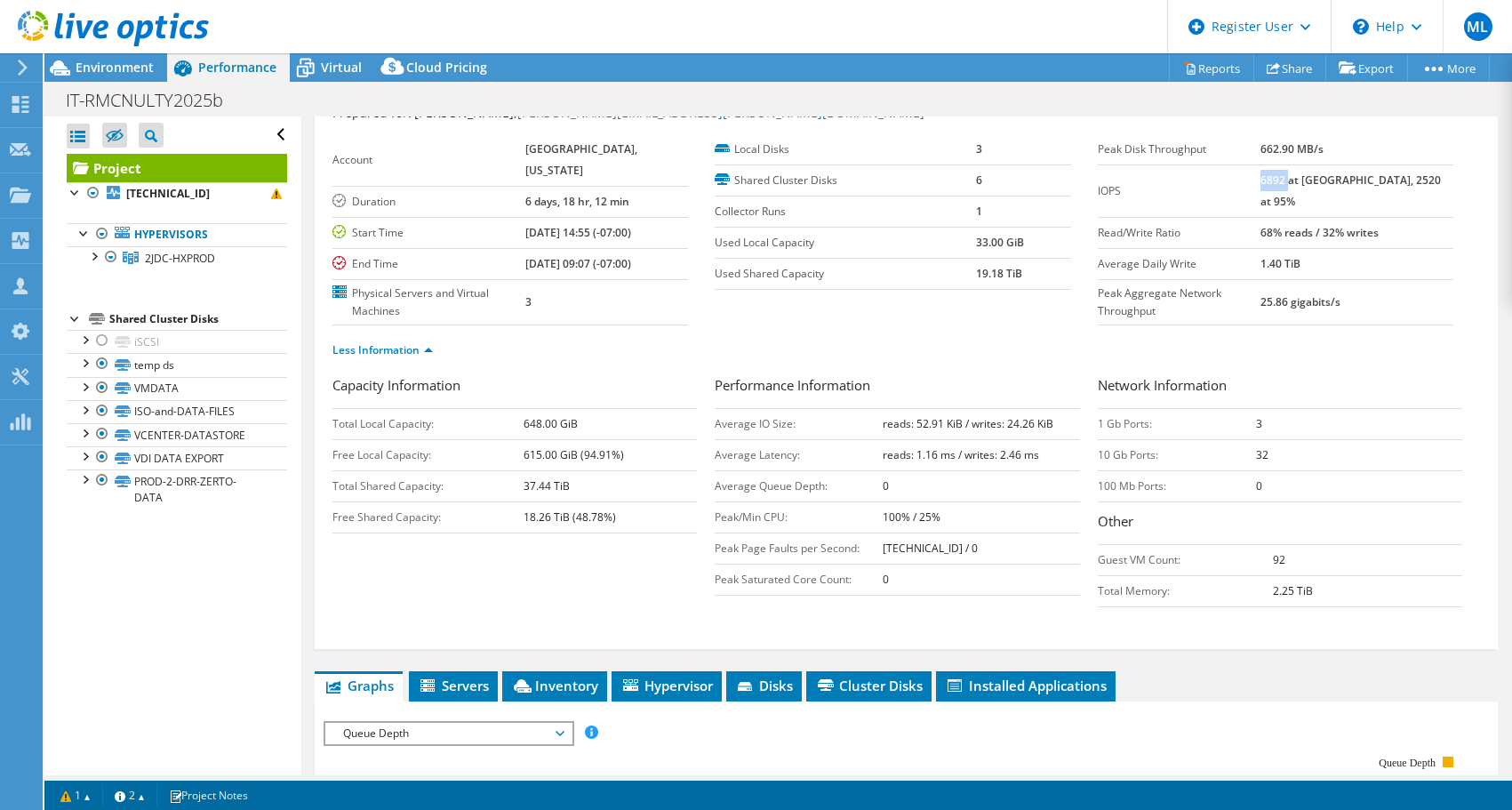
drag, startPoint x: 1274, startPoint y: 449, endPoint x: 1241, endPoint y: 458, distance: 34.2
click at [1241, 458] on tr "10 Gb Ports: 32" at bounding box center [1280, 455] width 365 height 31
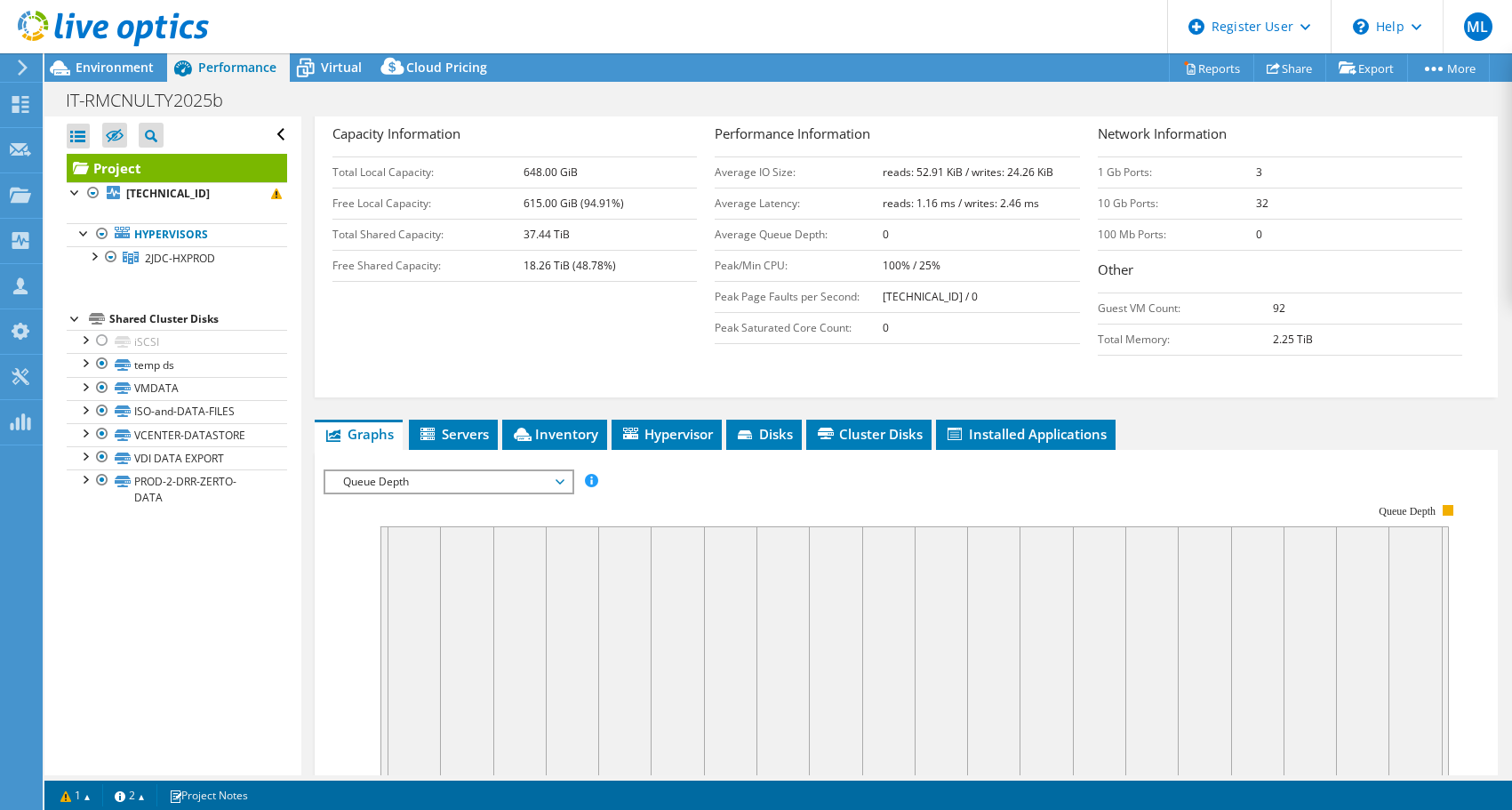
scroll to position [334, 0]
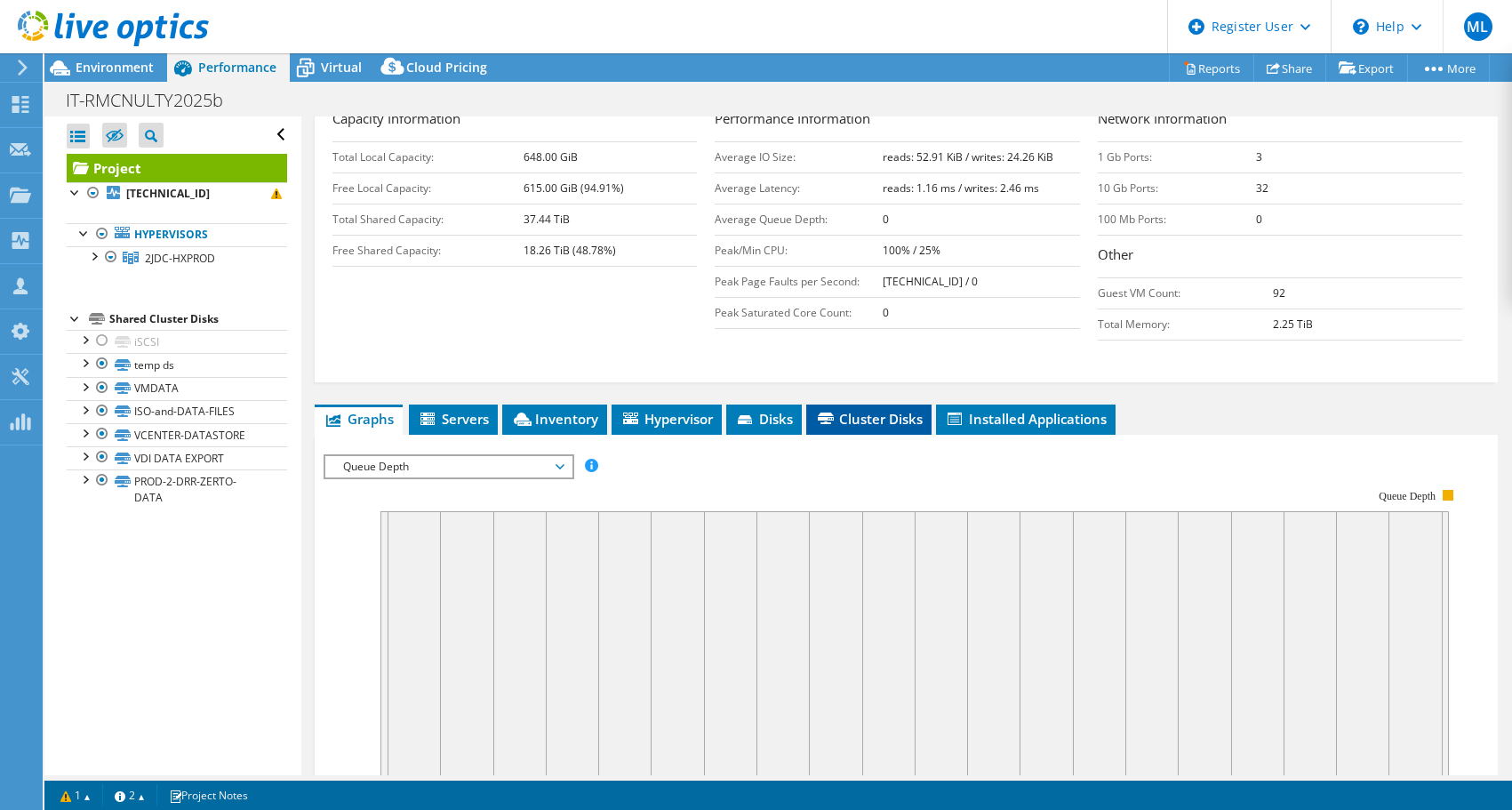
click at [892, 423] on span "Cluster Disks" at bounding box center [868, 419] width 107 height 17
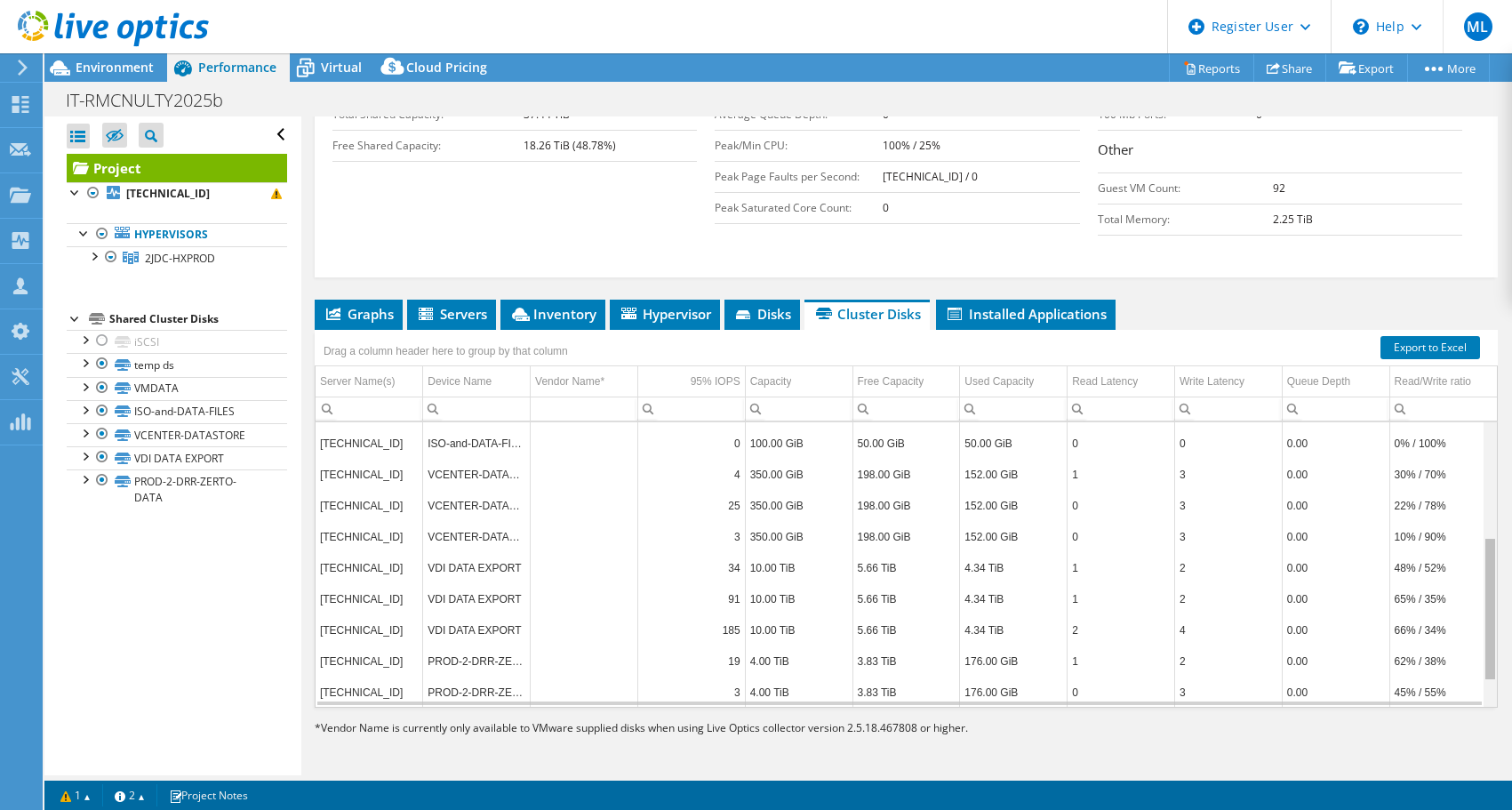
scroll to position [255, 0]
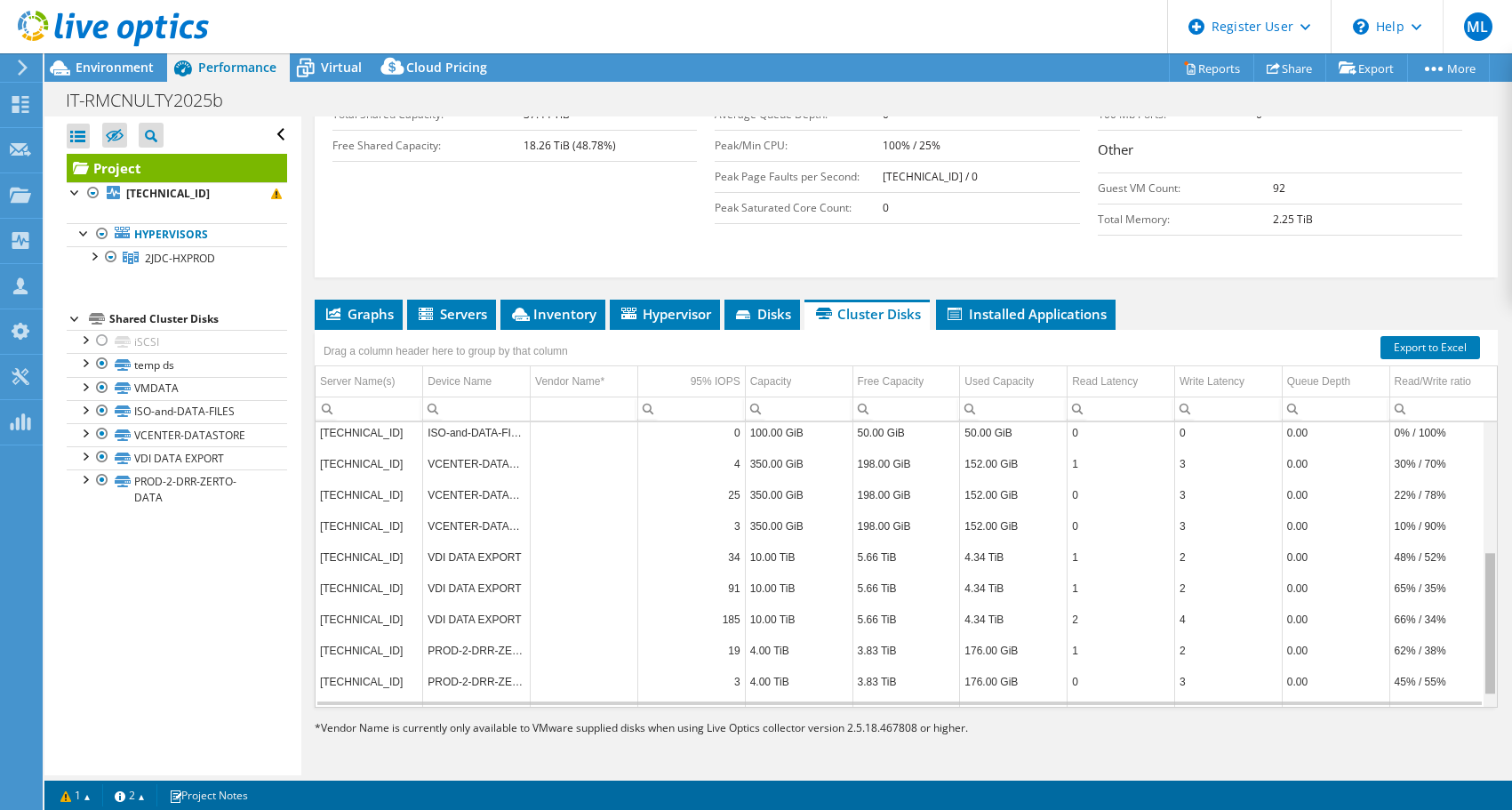
drag, startPoint x: 1481, startPoint y: 522, endPoint x: 1454, endPoint y: 645, distance: 125.9
click at [1454, 645] on body "ML Dell User [PERSON_NAME] [PERSON_NAME][EMAIL_ADDRESS][PERSON_NAME][DOMAIN_NAM…" at bounding box center [756, 405] width 1512 height 810
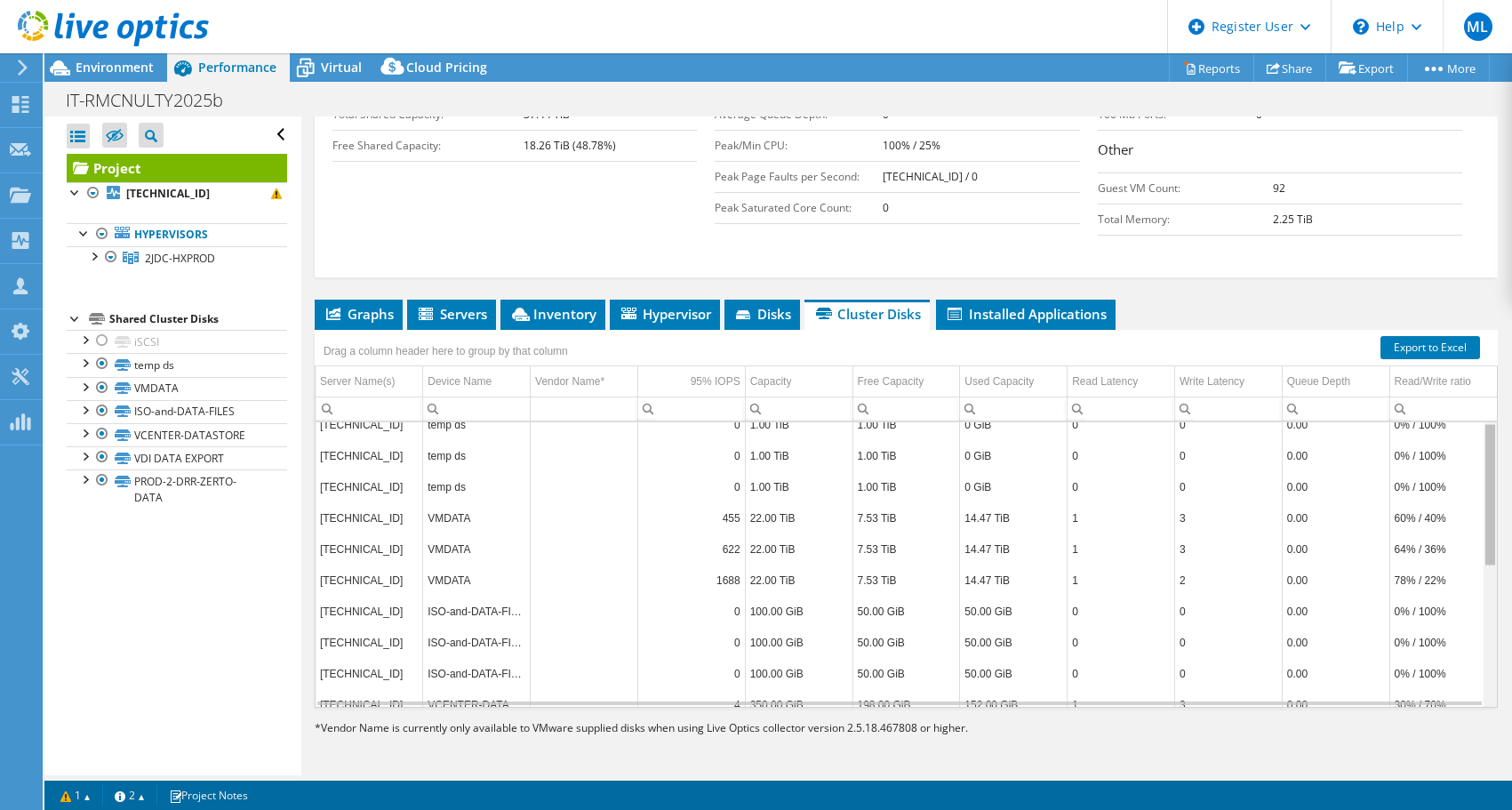
scroll to position [0, 0]
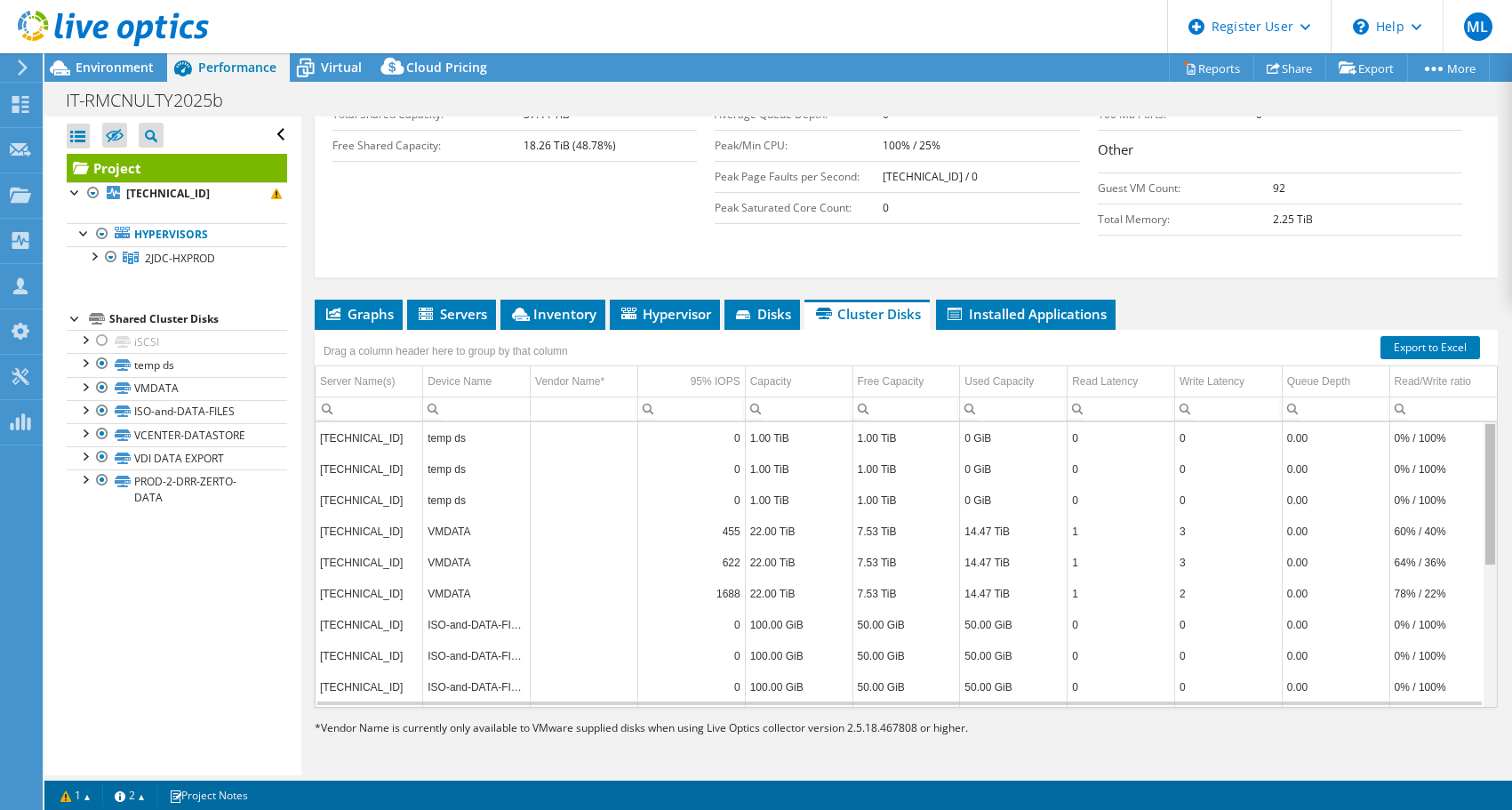
drag, startPoint x: 1475, startPoint y: 539, endPoint x: 1470, endPoint y: 434, distance: 105.1
click at [1470, 434] on body "ML Dell User [PERSON_NAME] [PERSON_NAME][EMAIL_ADDRESS][PERSON_NAME][DOMAIN_NAM…" at bounding box center [756, 405] width 1512 height 810
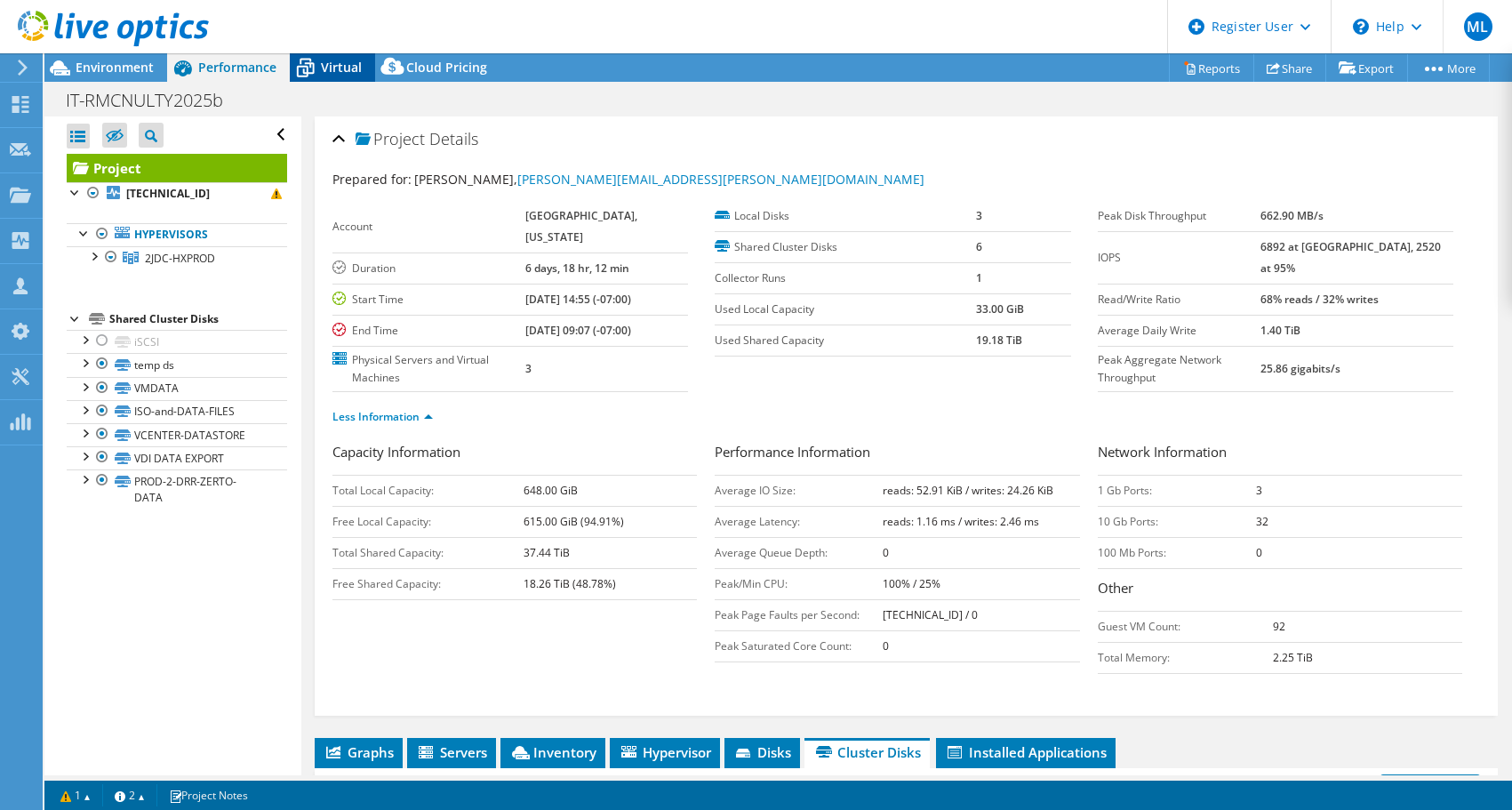
click at [334, 66] on span "Virtual" at bounding box center [341, 67] width 41 height 16
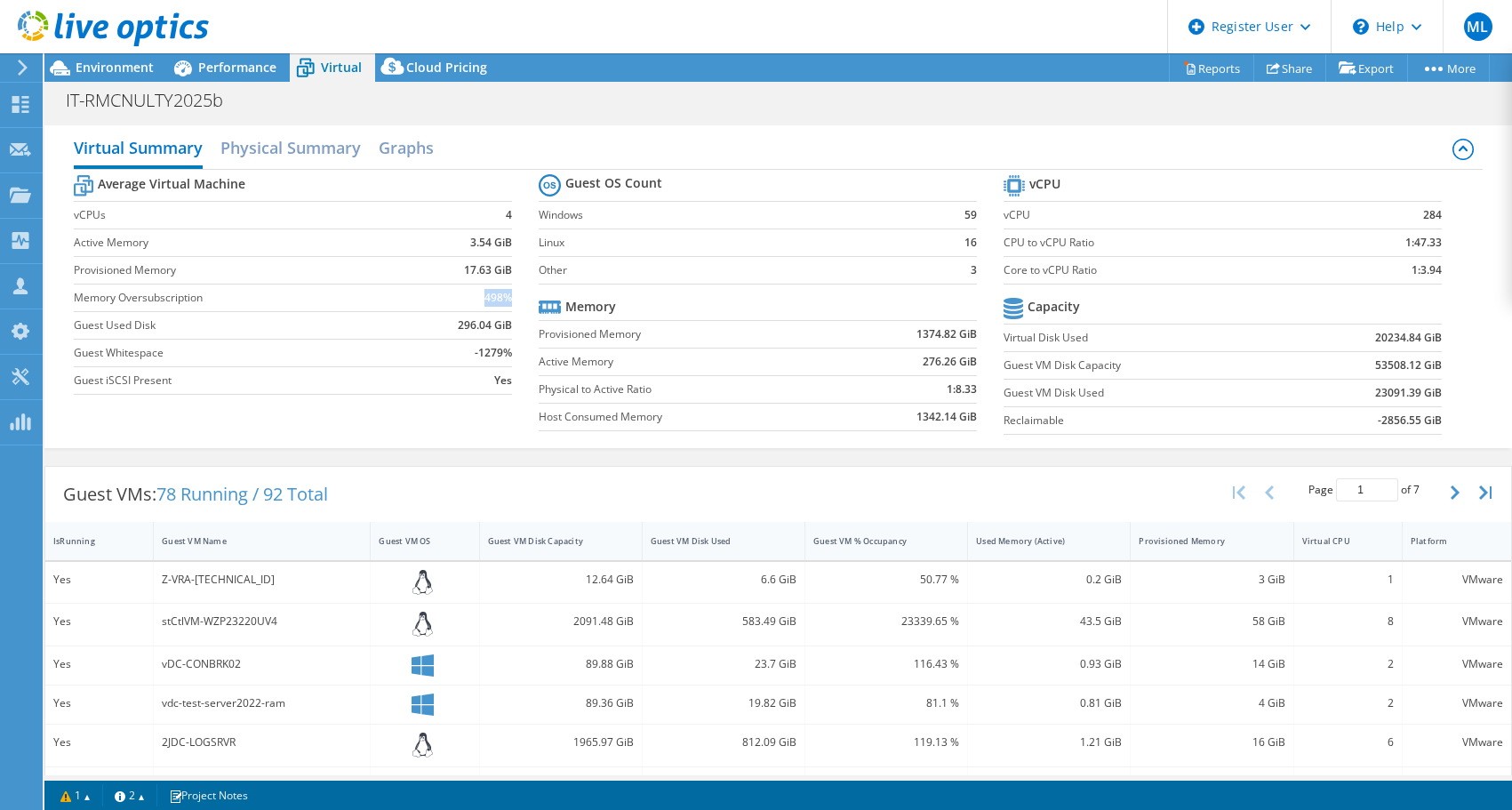
drag, startPoint x: 481, startPoint y: 296, endPoint x: 505, endPoint y: 297, distance: 24.0
click at [505, 297] on b "498%" at bounding box center [498, 298] width 27 height 17
click at [1035, 278] on label "Core to vCPU Ratio" at bounding box center [1164, 270] width 322 height 17
drag, startPoint x: 995, startPoint y: 267, endPoint x: 1427, endPoint y: 268, distance: 432.0
click at [1427, 268] on tr "Core to vCPU Ratio 1:3.94" at bounding box center [1222, 270] width 438 height 27
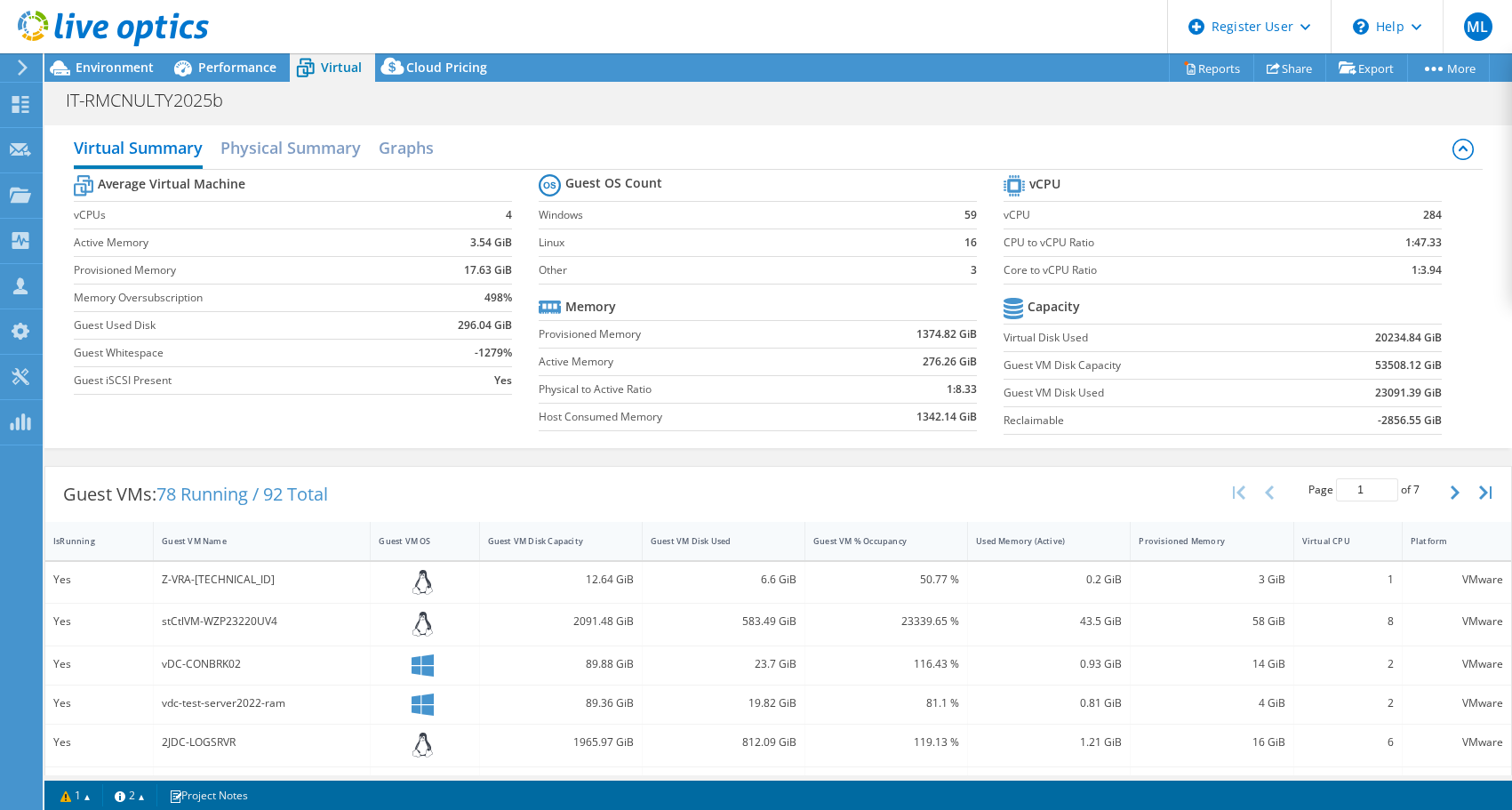
click at [1405, 215] on td "284" at bounding box center [1384, 215] width 115 height 27
drag, startPoint x: 1410, startPoint y: 212, endPoint x: 1429, endPoint y: 212, distance: 19.0
click at [1429, 212] on section "vCPU vCPU 284 CPU to vCPU Ratio 1:47.33 Core to vCPU Ratio 1:3.94 Capacity Virt…" at bounding box center [1235, 307] width 464 height 273
click at [1423, 216] on b "284" at bounding box center [1432, 215] width 18 height 17
click at [1423, 214] on b "284" at bounding box center [1432, 215] width 18 height 17
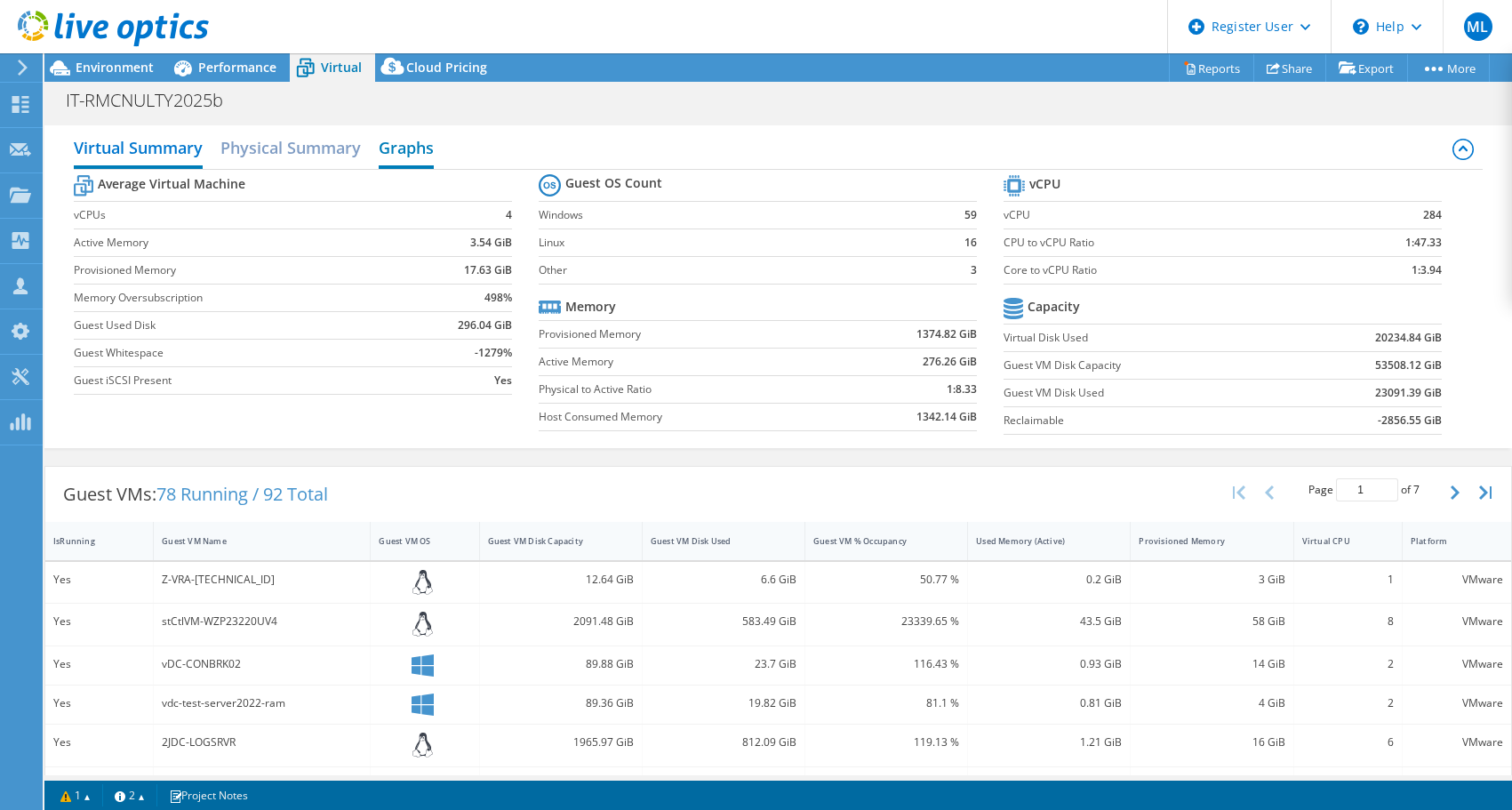
click at [418, 152] on h2 "Graphs" at bounding box center [405, 149] width 55 height 39
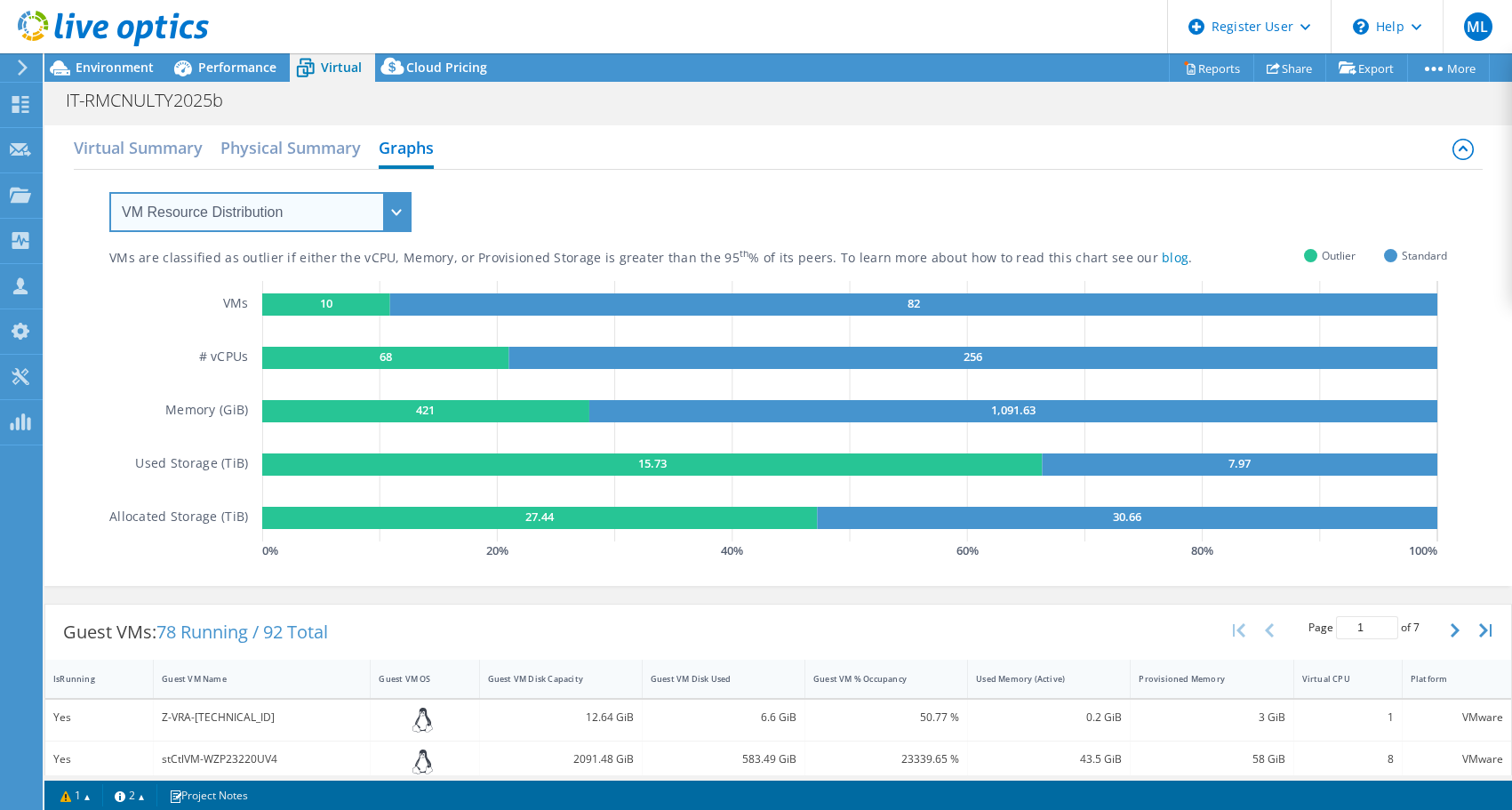
click at [231, 212] on select "VM Resource Distribution Provisioning Contrast Over Provisioning" at bounding box center [260, 211] width 302 height 40
select select "Over Provisioning"
click at [109, 192] on select "VM Resource Distribution Provisioning Contrast Over Provisioning" at bounding box center [260, 211] width 302 height 40
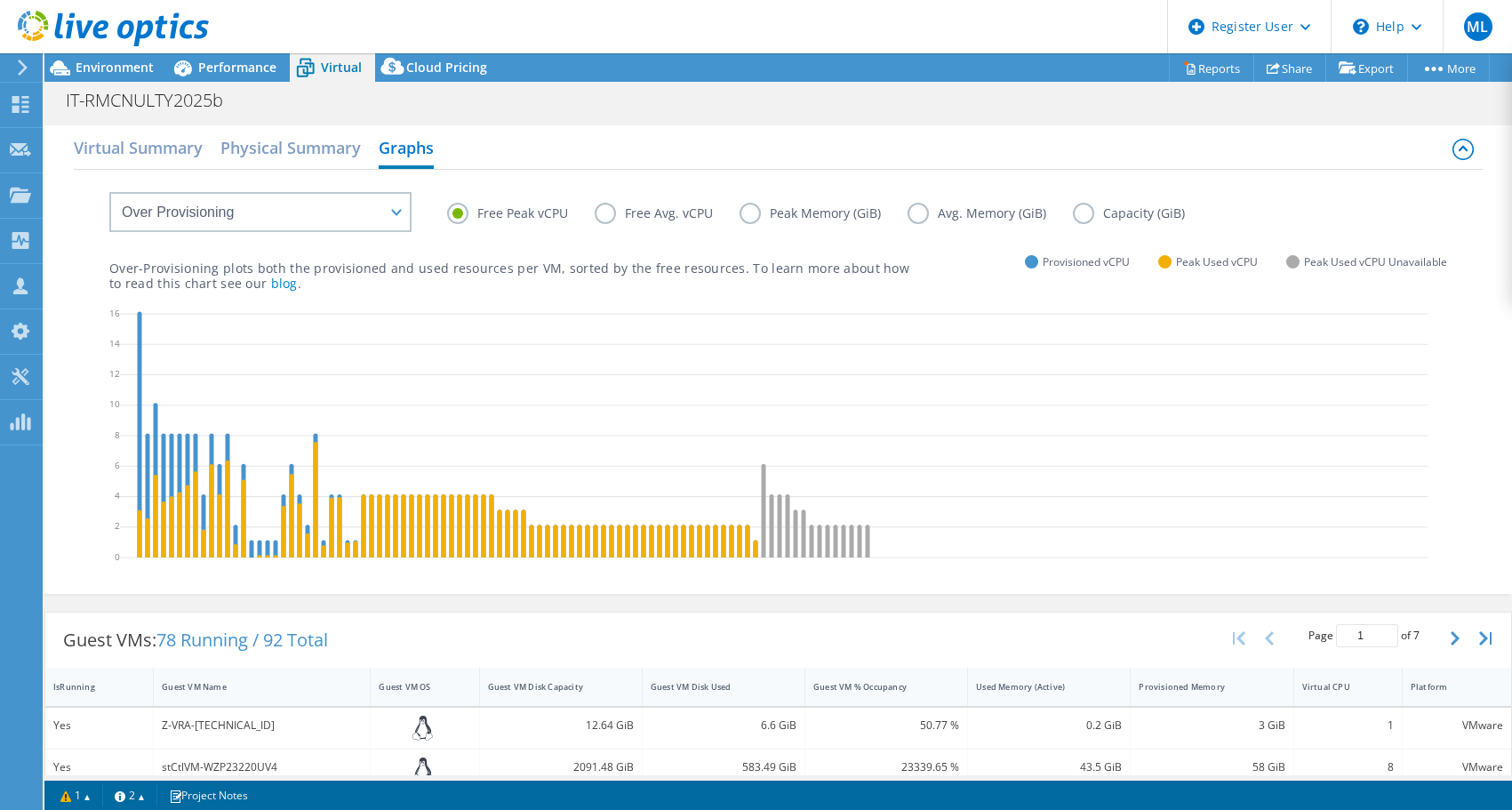
click at [831, 212] on label "Peak Memory (GiB)" at bounding box center [823, 213] width 168 height 21
click at [0, 0] on input "Peak Memory (GiB)" at bounding box center [0, 0] width 0 height 0
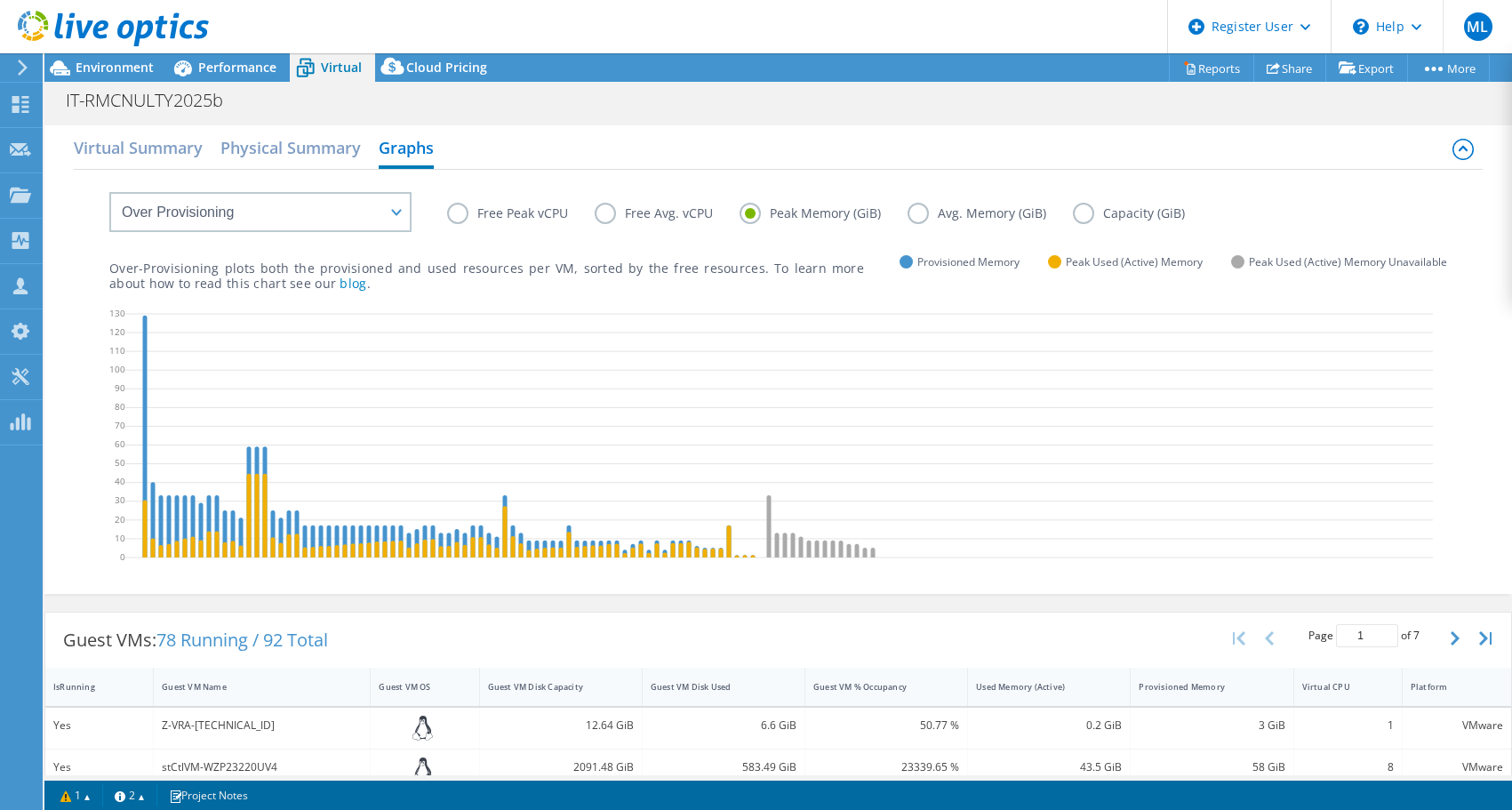
click at [455, 212] on label "Free Peak vCPU" at bounding box center [520, 213] width 148 height 21
click at [0, 0] on input "Free Peak vCPU" at bounding box center [0, 0] width 0 height 0
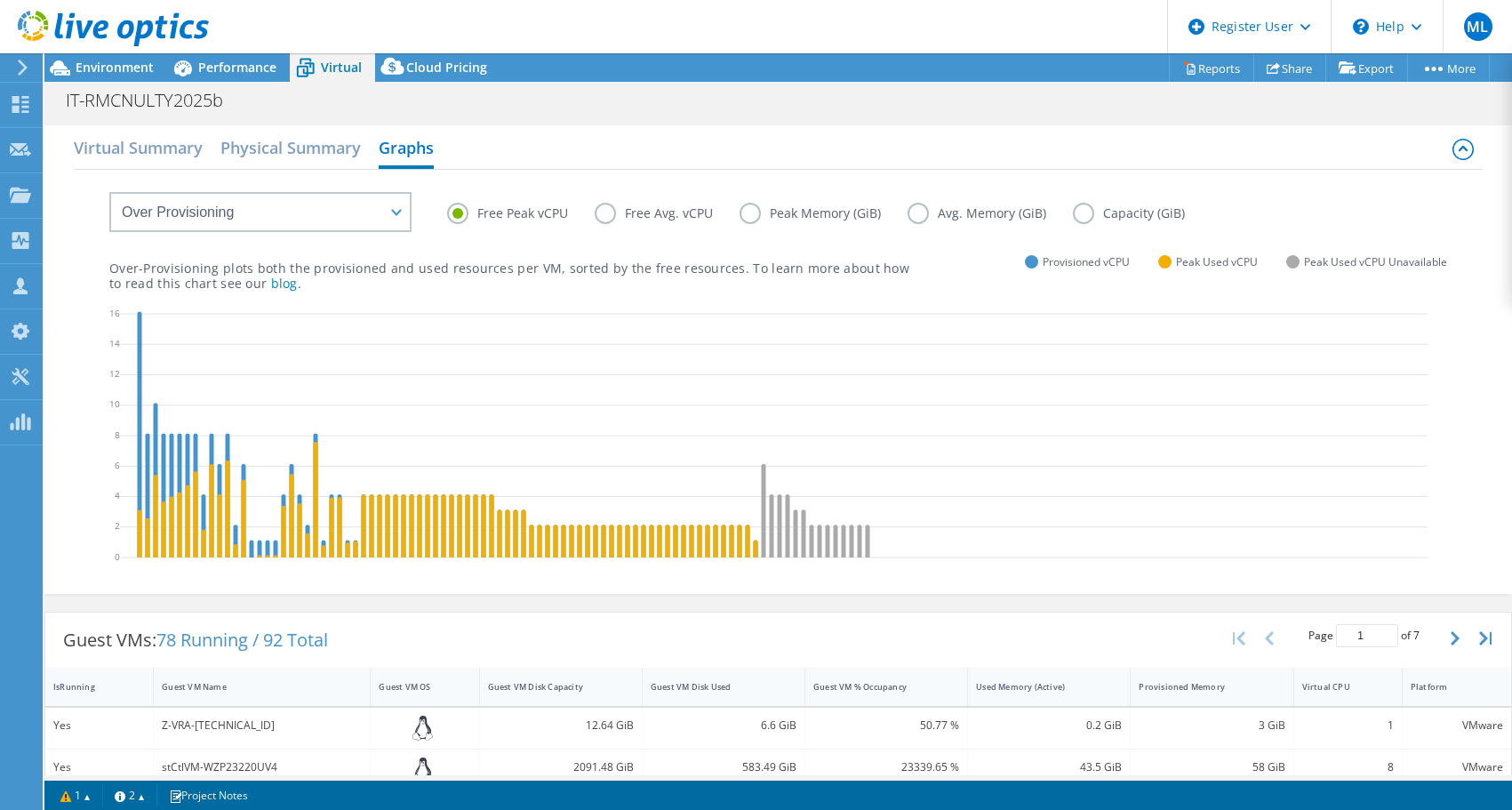
click at [748, 209] on label "Peak Memory (GiB)" at bounding box center [823, 213] width 168 height 21
click at [0, 0] on input "Peak Memory (GiB)" at bounding box center [0, 0] width 0 height 0
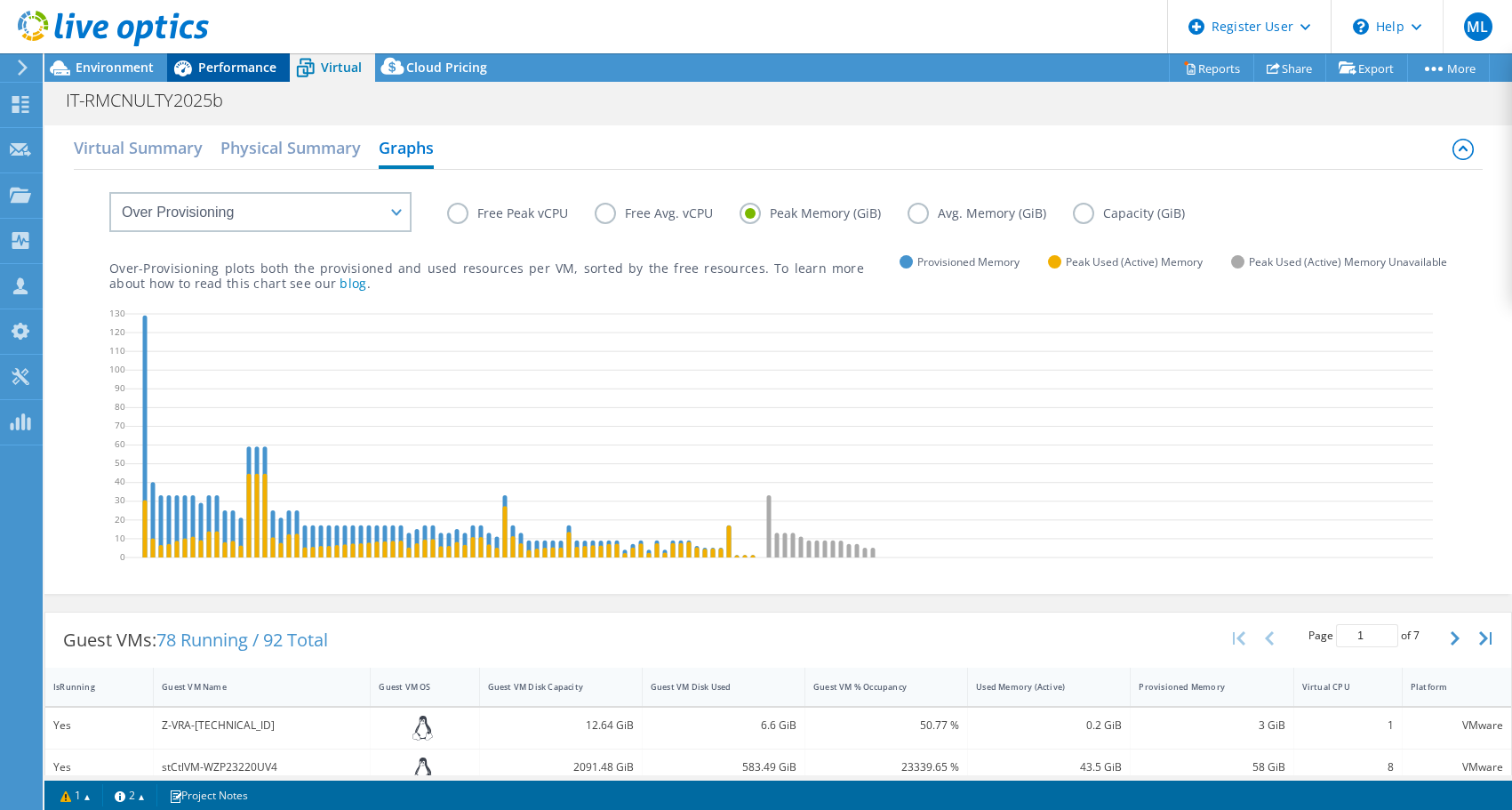
click at [205, 70] on span "Performance" at bounding box center [237, 67] width 78 height 16
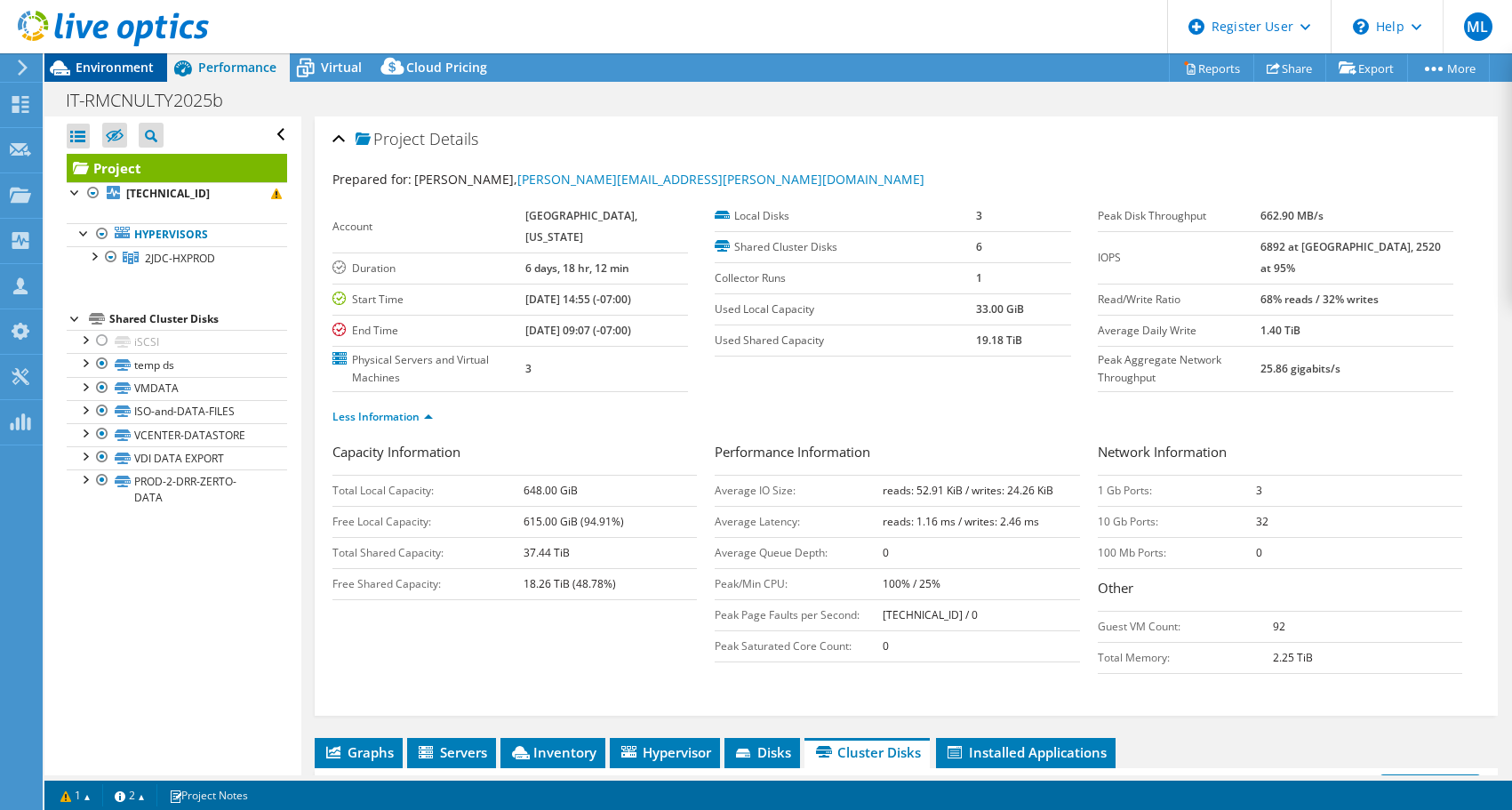
click at [108, 60] on span "Environment" at bounding box center [114, 67] width 78 height 16
